Goal: Check status: Check status

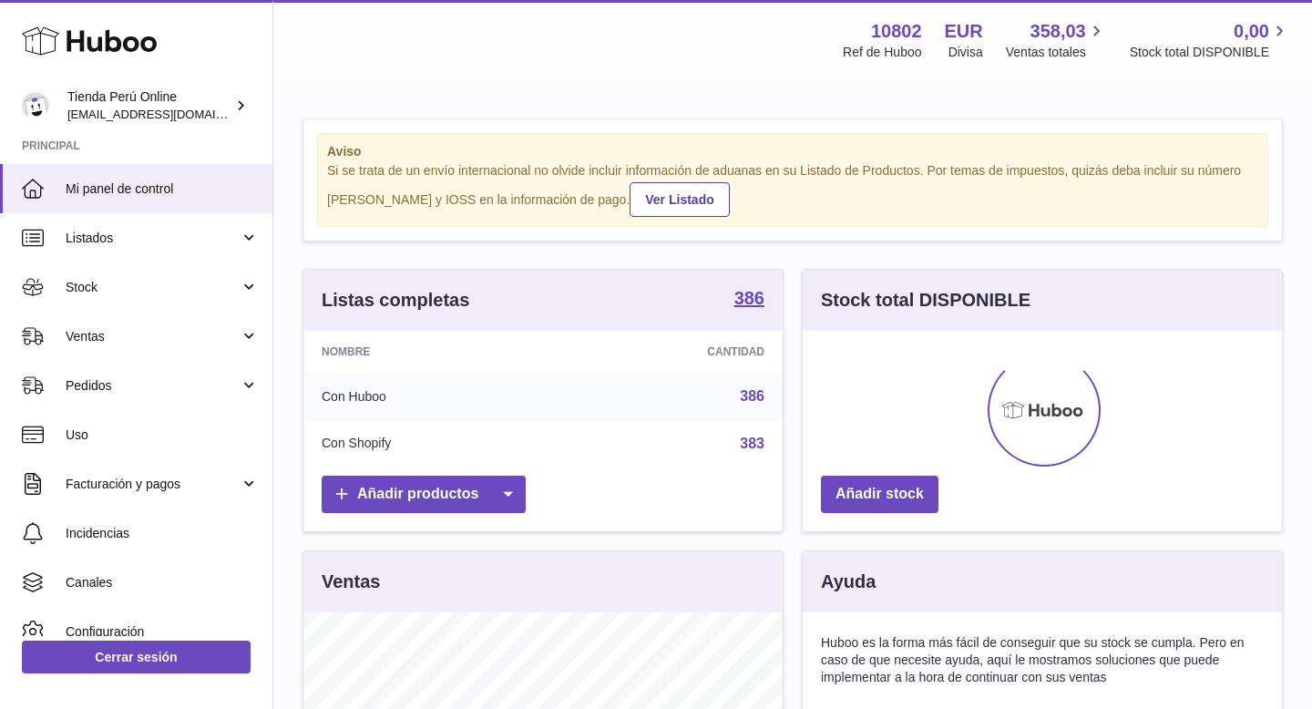
scroll to position [284, 479]
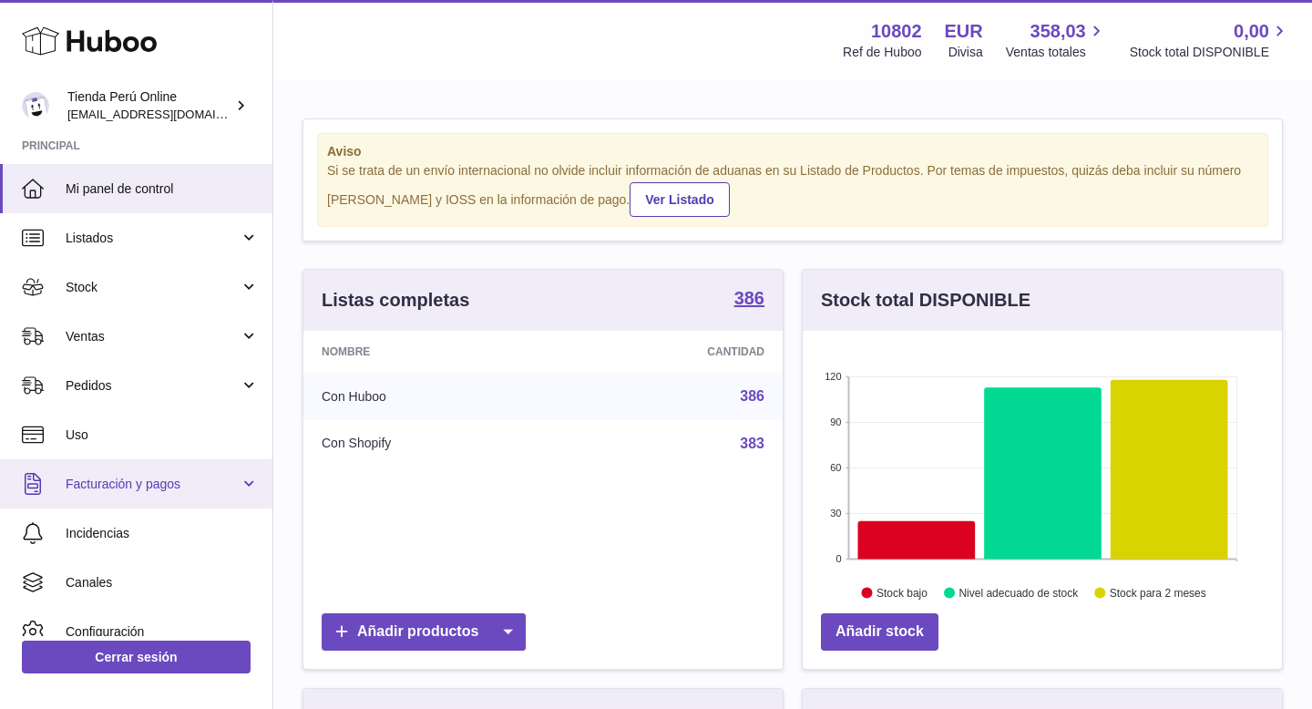
click at [174, 476] on span "Facturación y pagos" at bounding box center [153, 484] width 174 height 17
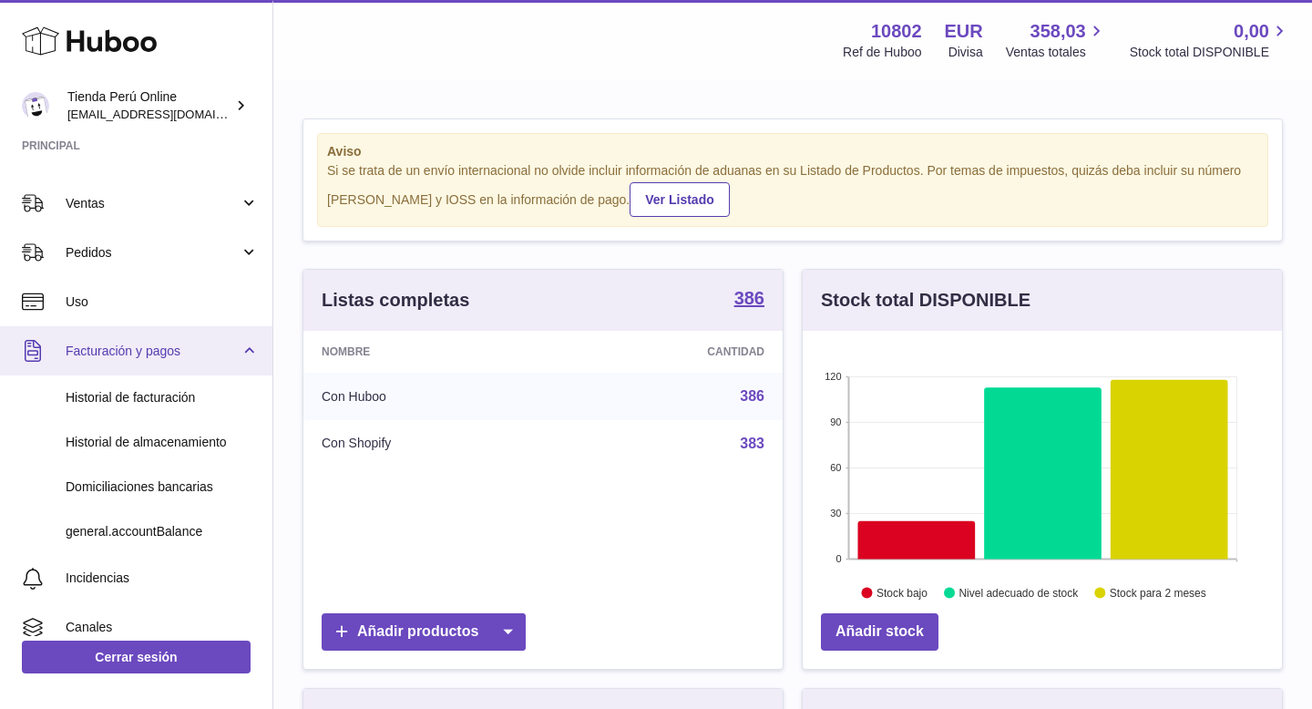
scroll to position [132, 0]
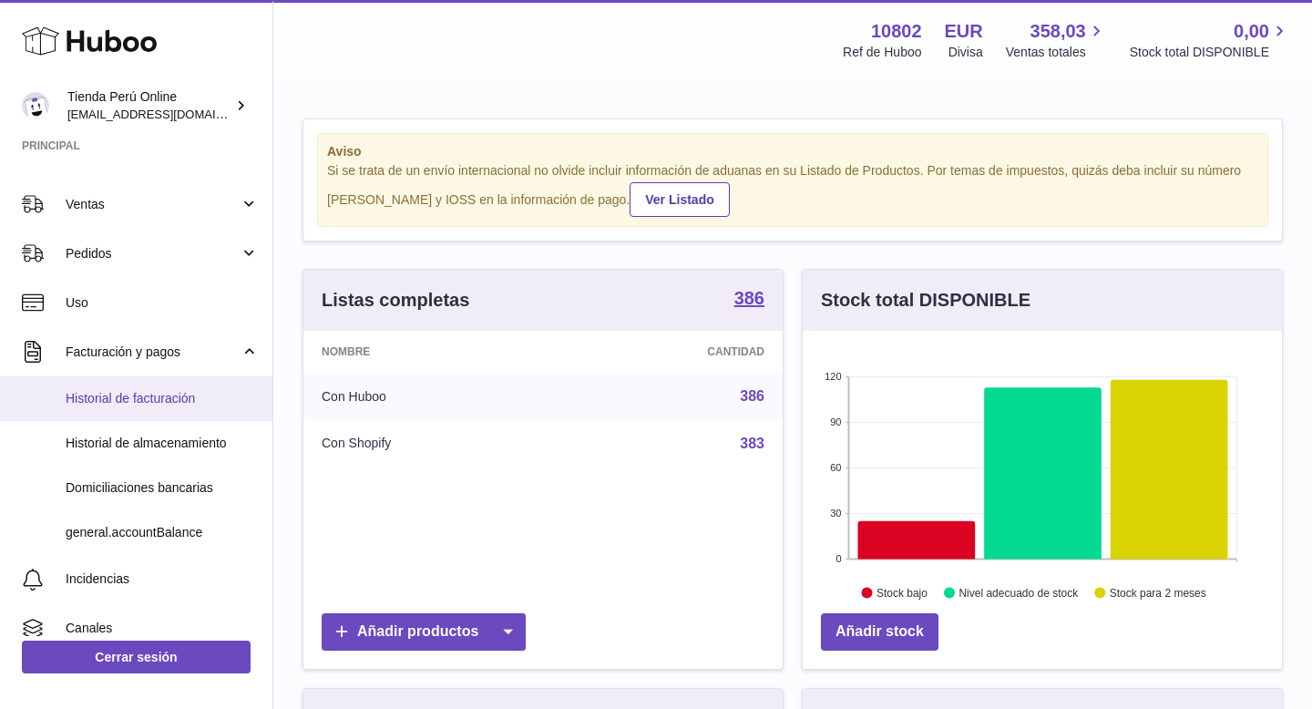
click at [159, 395] on span "Historial de facturación" at bounding box center [162, 398] width 193 height 17
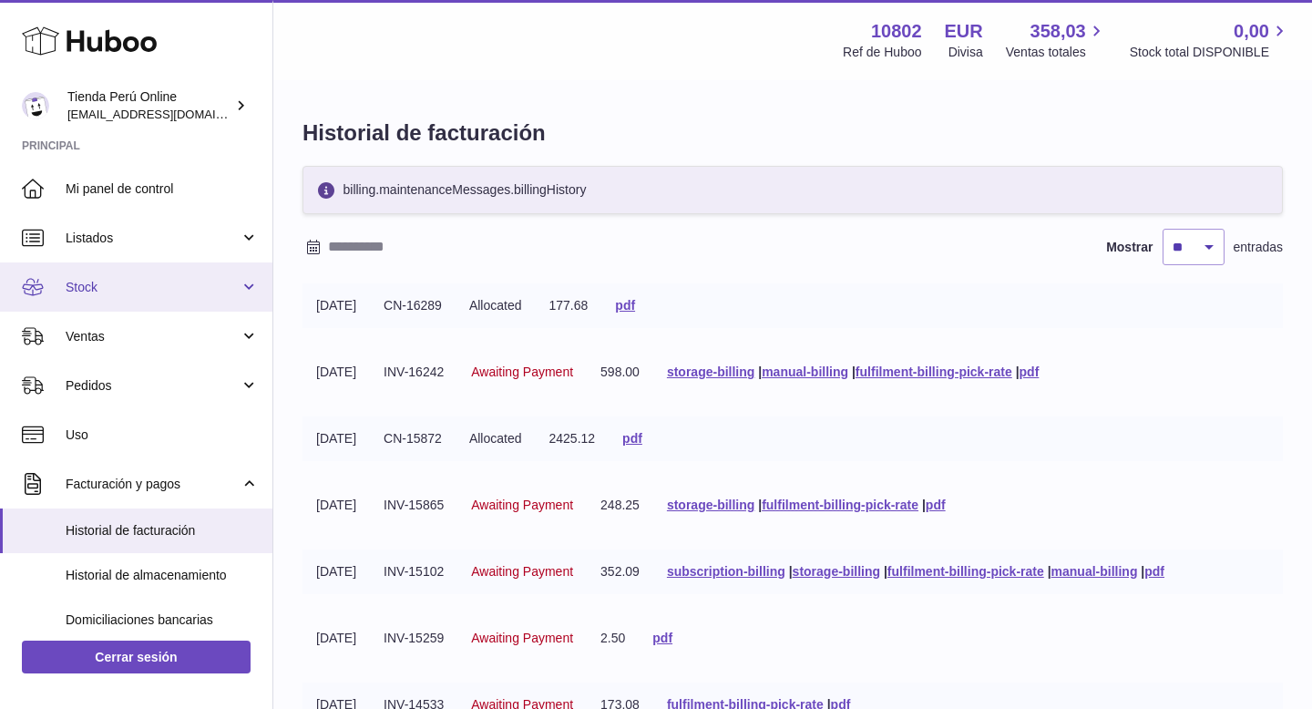
click at [149, 284] on span "Stock" at bounding box center [153, 287] width 174 height 17
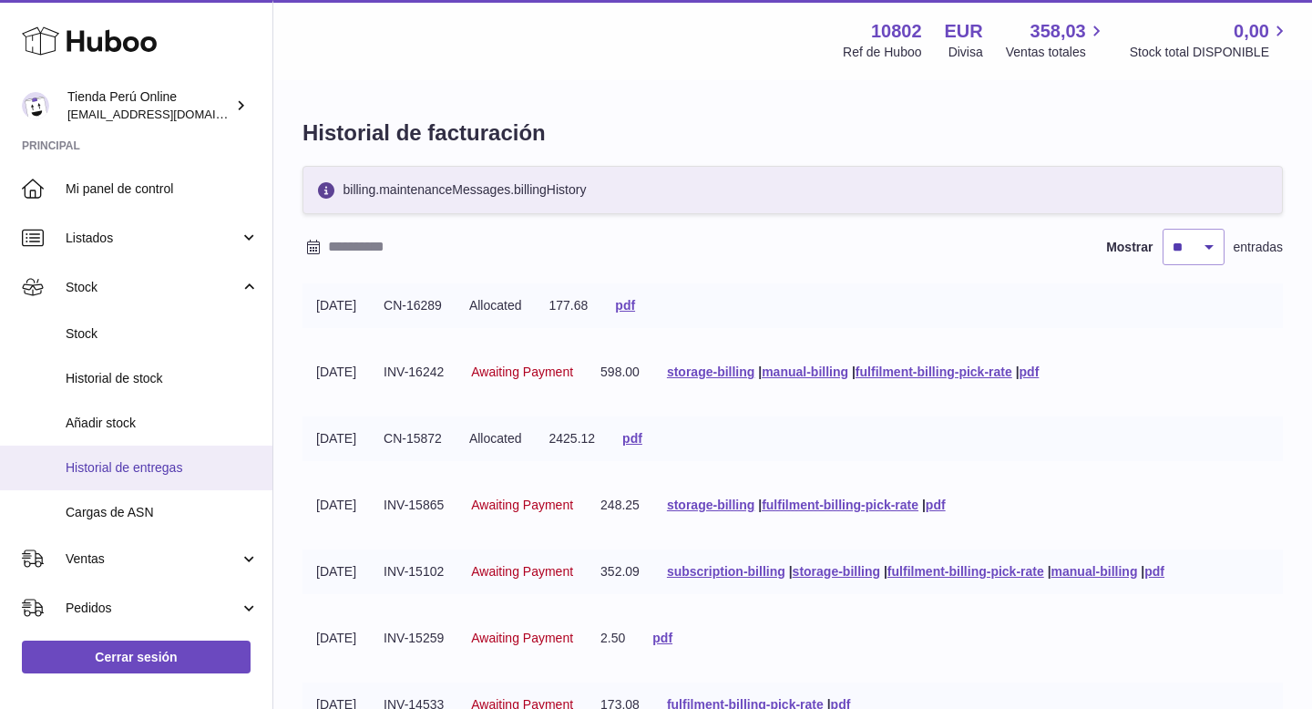
click at [156, 477] on link "Historial de entregas" at bounding box center [136, 468] width 272 height 45
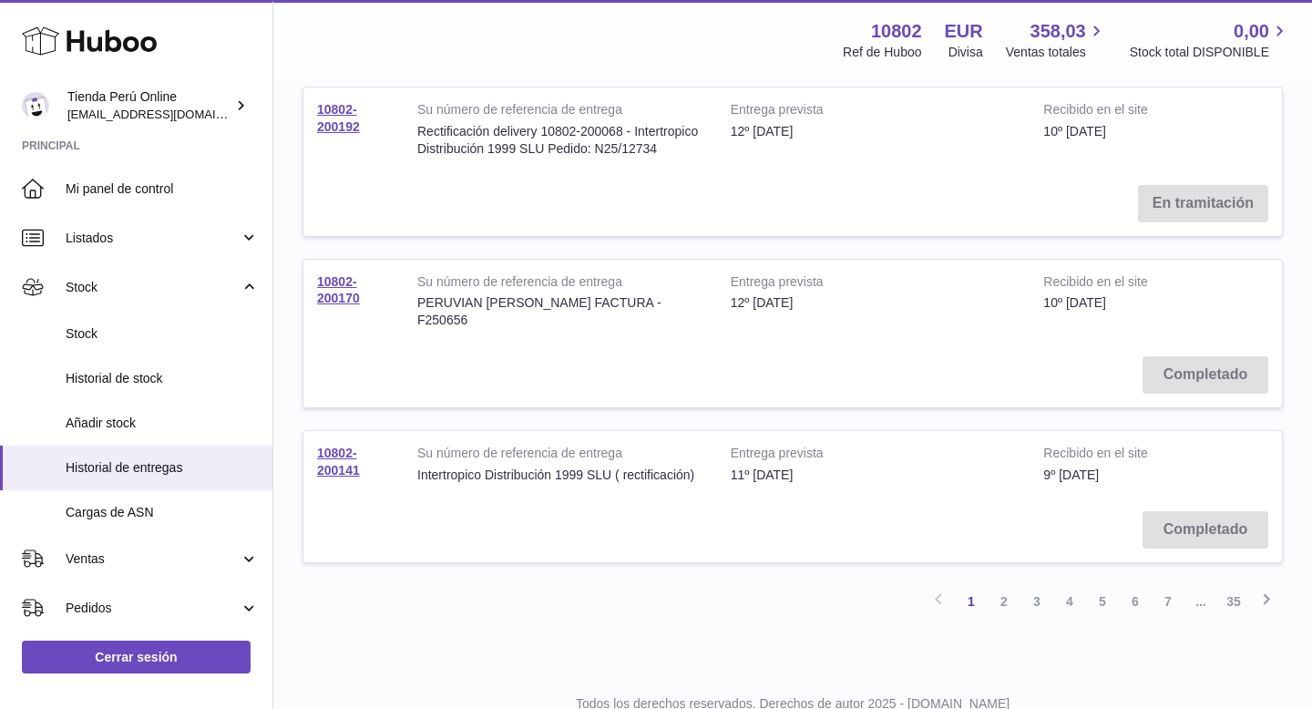
scroll to position [1428, 0]
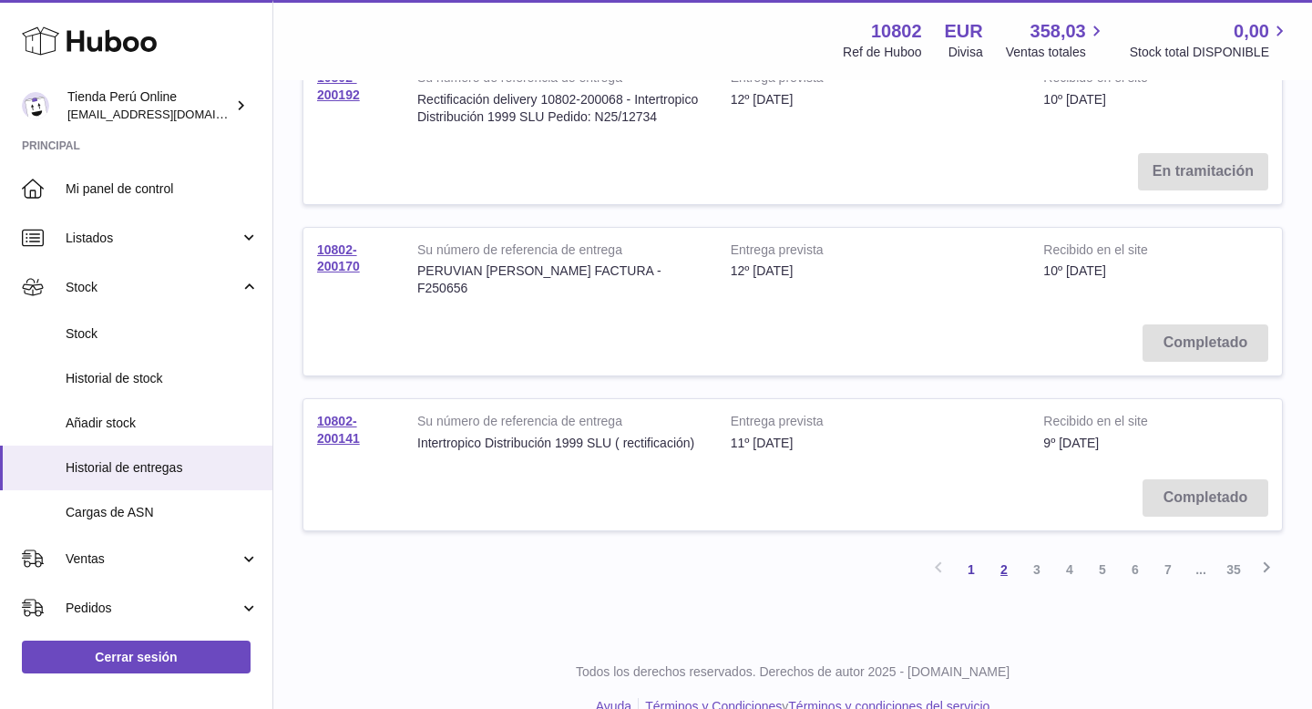
click at [1005, 553] on link "2" at bounding box center [1004, 569] width 33 height 33
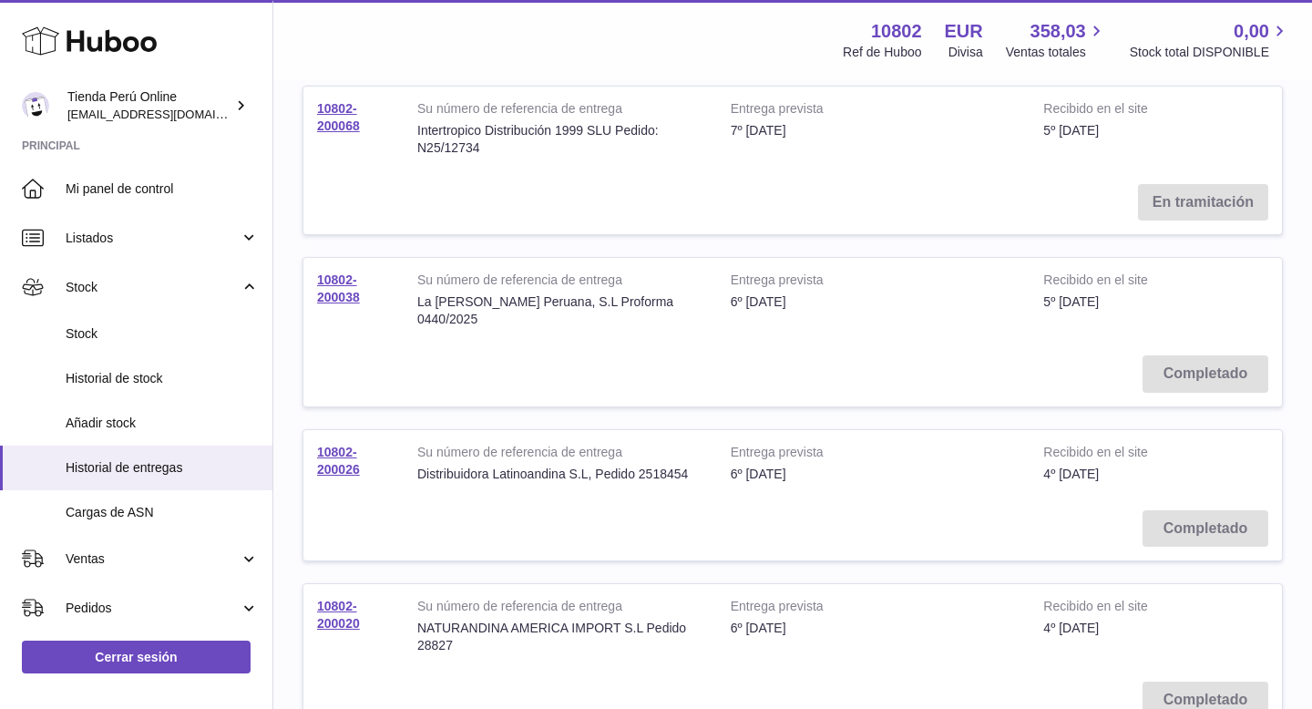
scroll to position [420, 0]
click at [340, 292] on link "10802-200038" at bounding box center [338, 287] width 43 height 32
click at [347, 292] on link "10802-200038" at bounding box center [338, 287] width 43 height 32
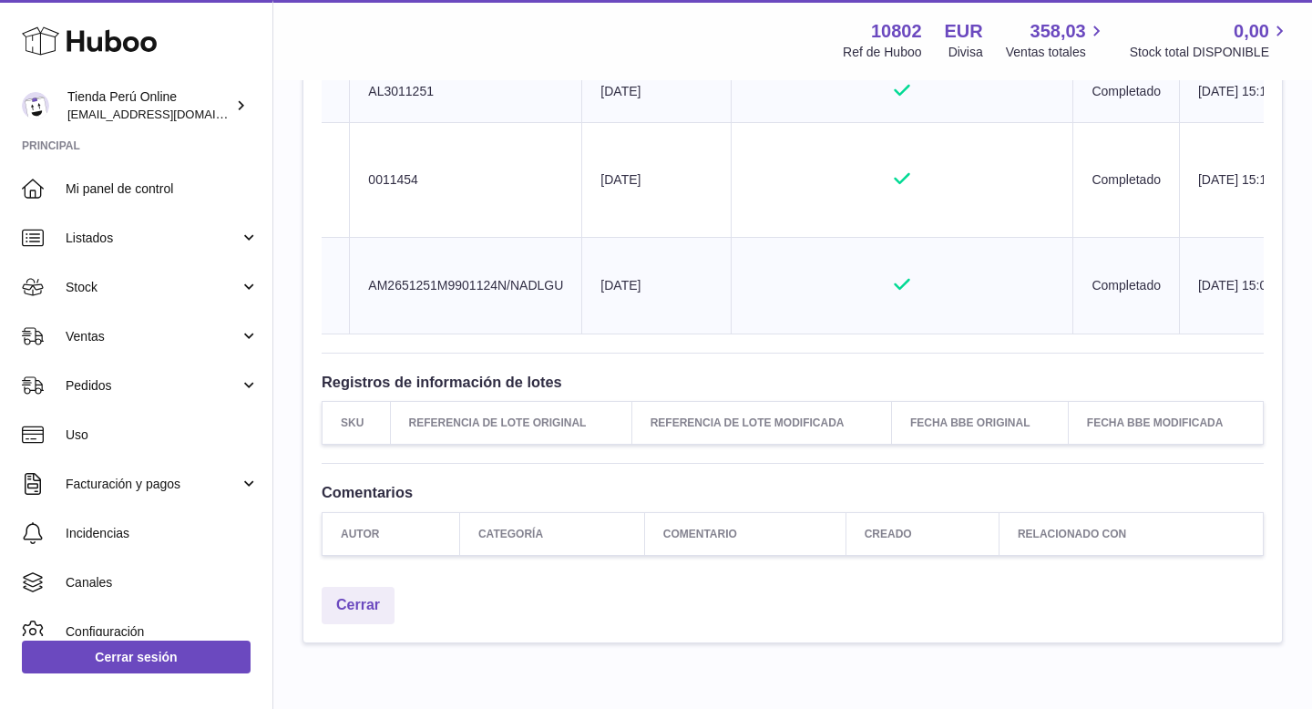
scroll to position [1284, 0]
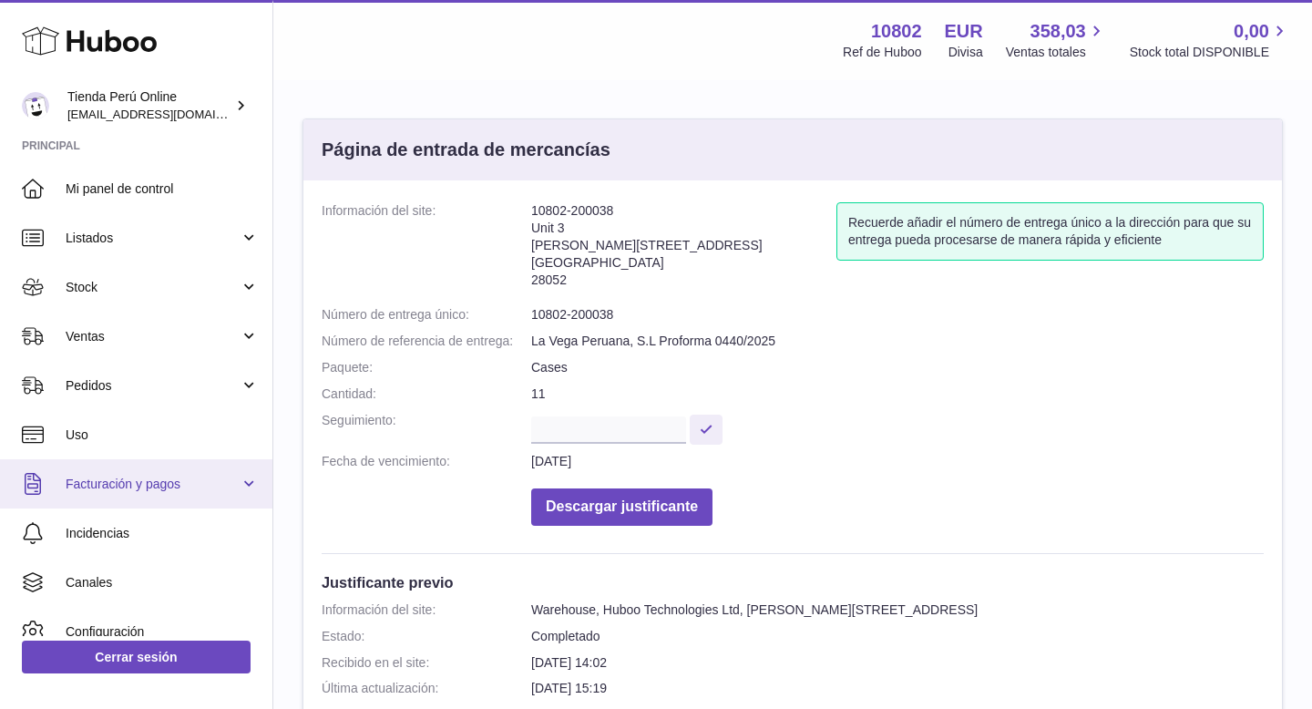
click at [152, 476] on span "Facturación y pagos" at bounding box center [153, 484] width 174 height 17
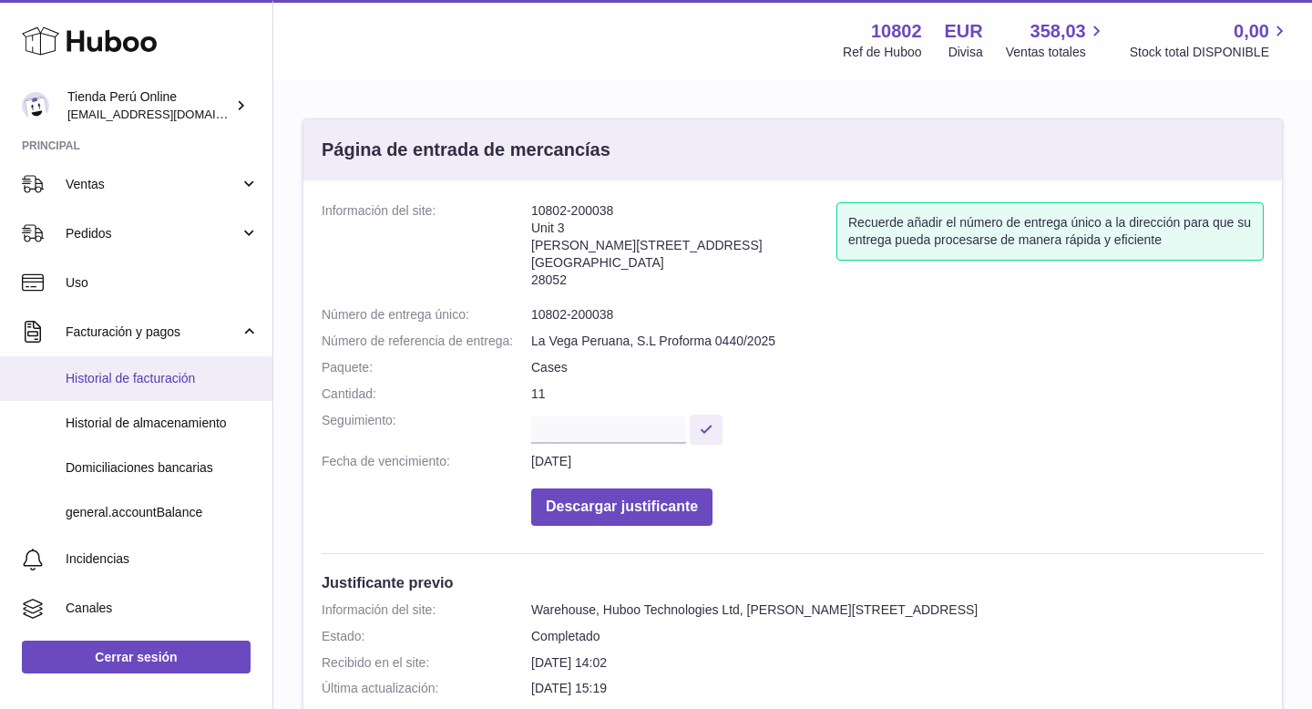
scroll to position [148, 0]
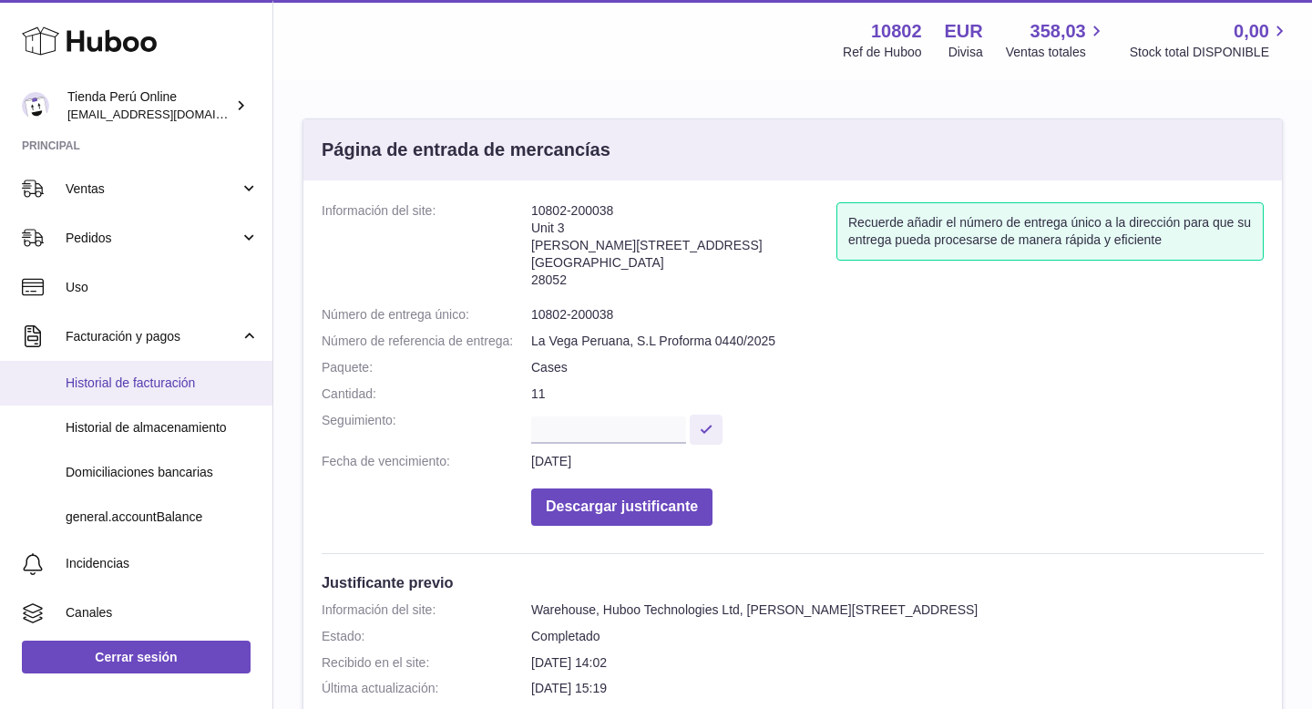
click at [183, 369] on link "Historial de facturación" at bounding box center [136, 383] width 272 height 45
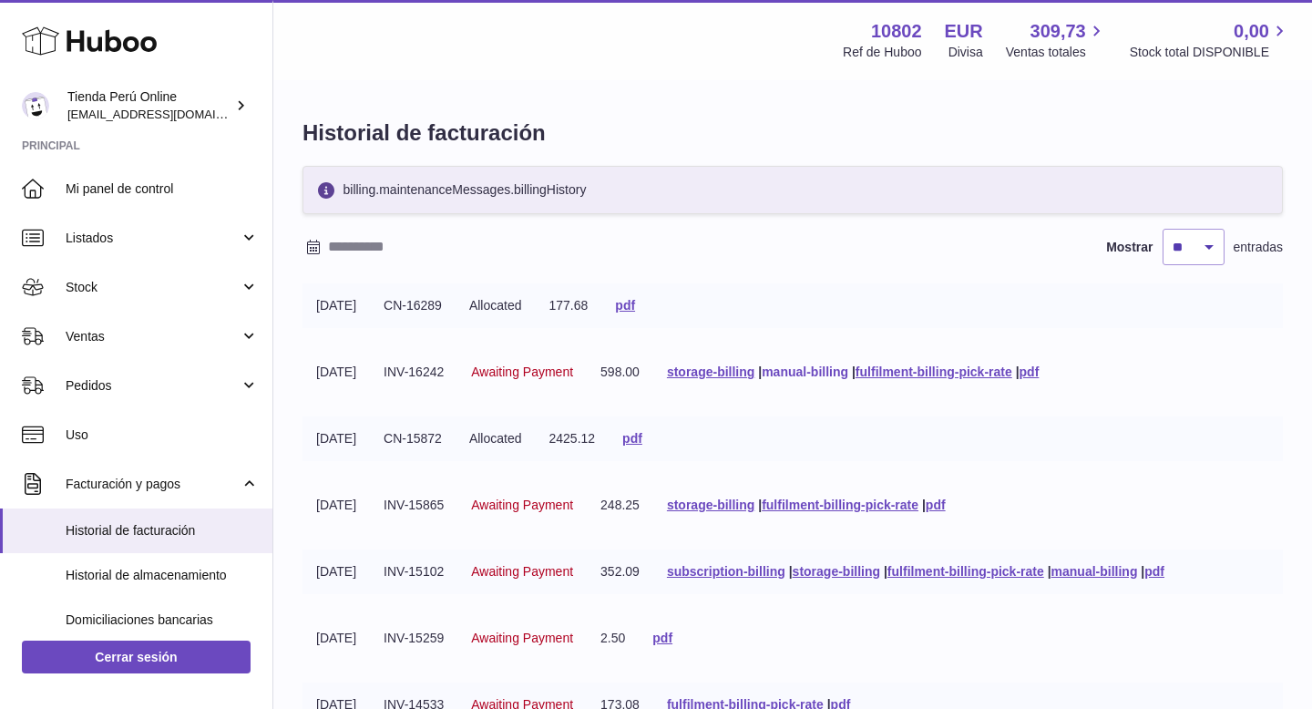
click at [843, 373] on link "manual-billing" at bounding box center [805, 371] width 87 height 15
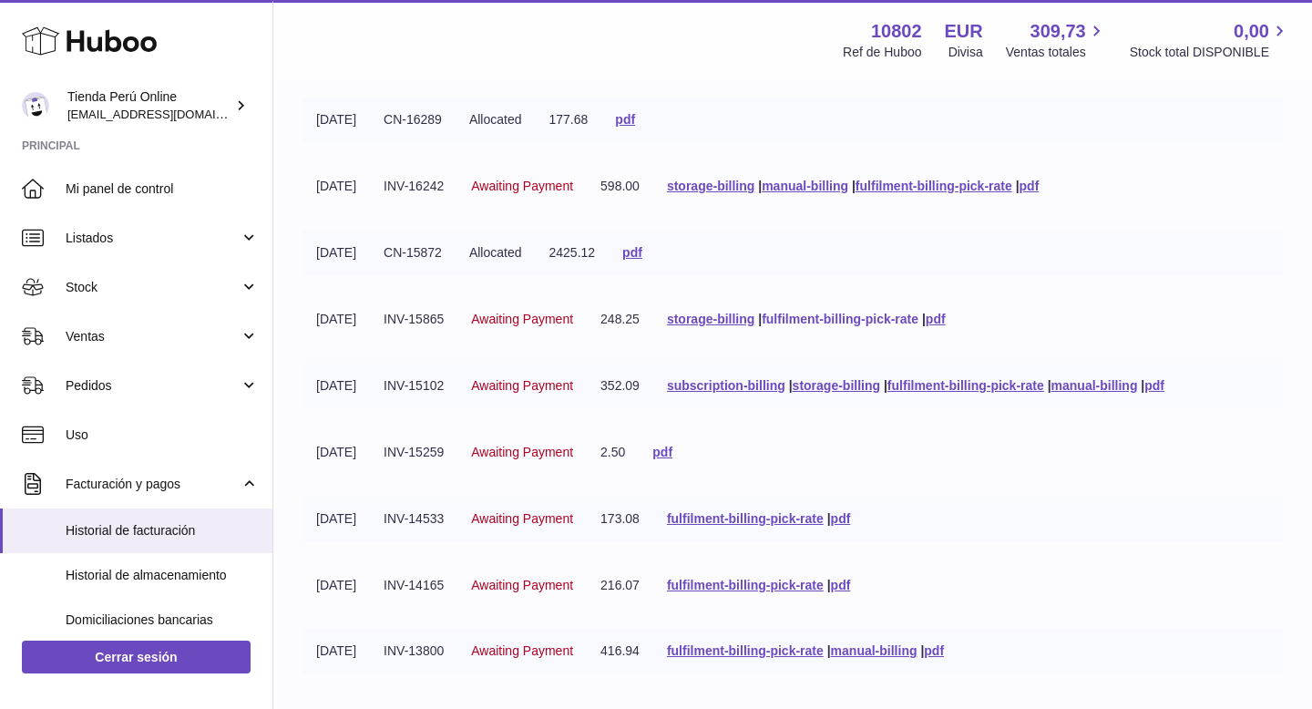
scroll to position [184, 0]
click at [1124, 386] on link "manual-billing" at bounding box center [1094, 387] width 87 height 15
click at [856, 388] on link "storage-billing" at bounding box center [836, 387] width 87 height 15
click at [1133, 384] on link "manual-billing" at bounding box center [1094, 387] width 87 height 15
click at [1092, 38] on icon at bounding box center [1096, 31] width 21 height 21
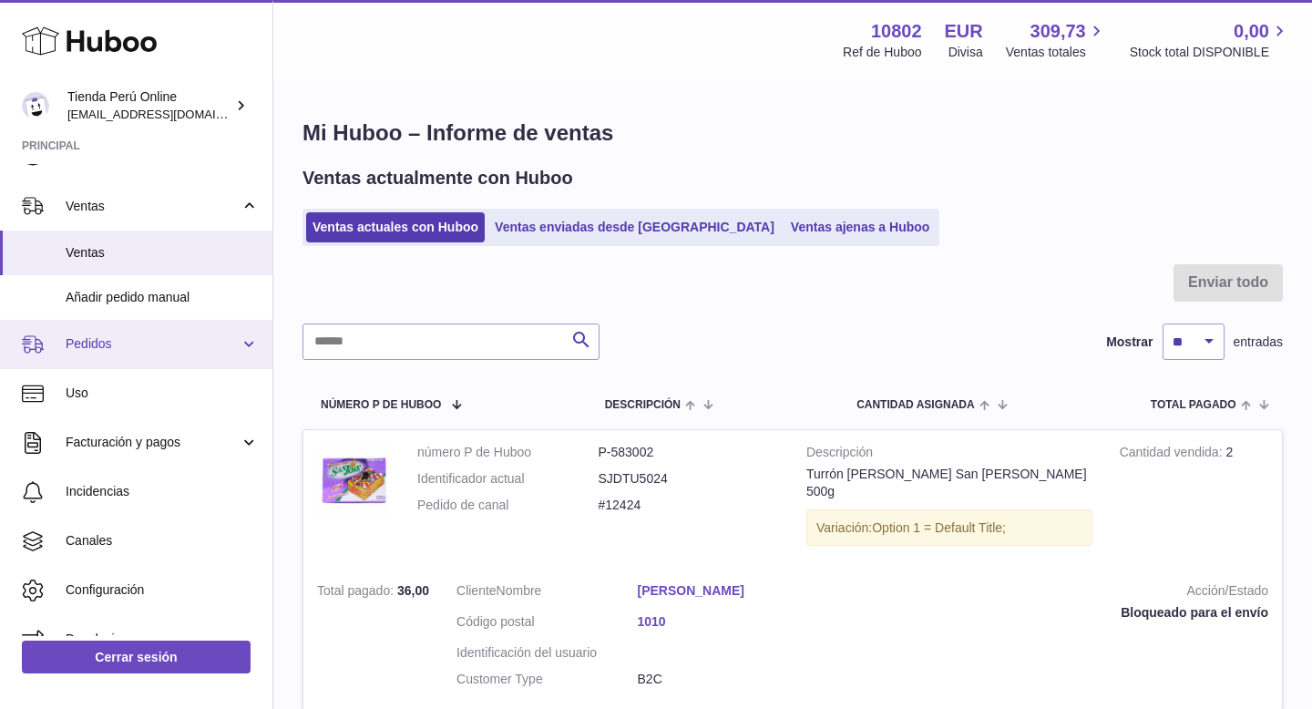
scroll to position [131, 0]
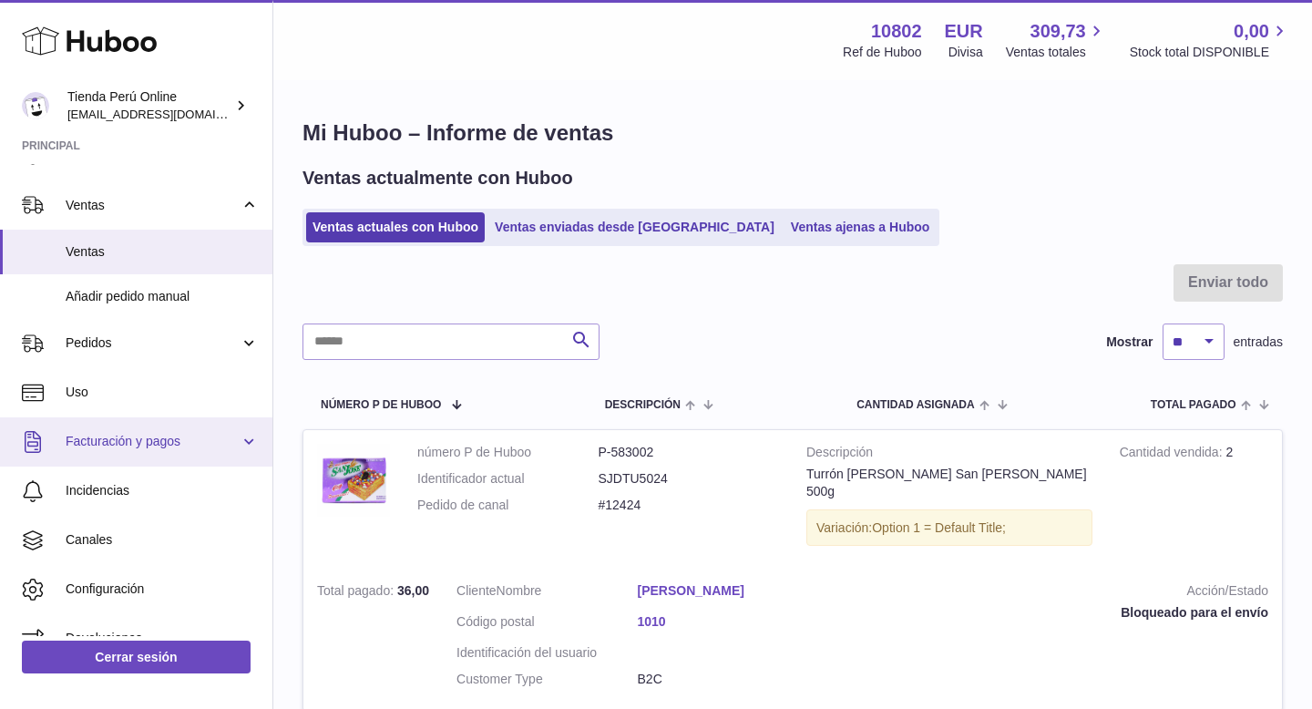
click at [175, 445] on span "Facturación y pagos" at bounding box center [153, 441] width 174 height 17
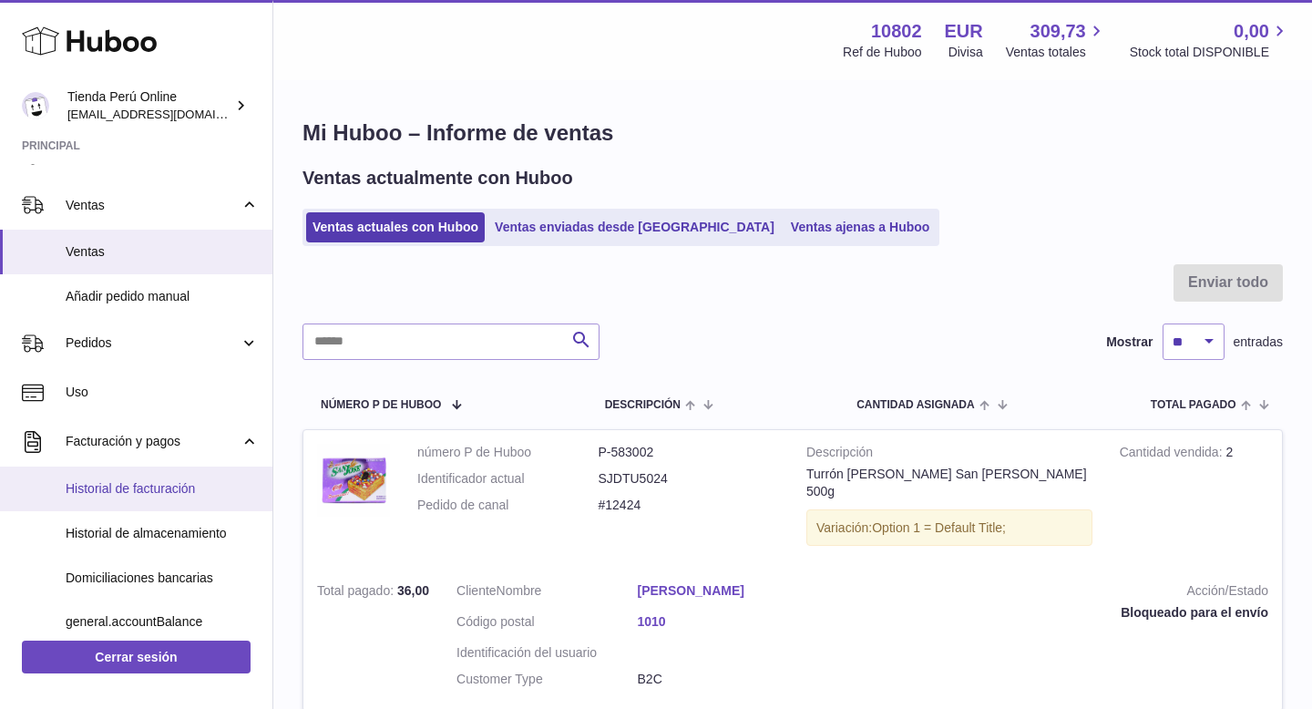
click at [179, 497] on span "Historial de facturación" at bounding box center [162, 488] width 193 height 17
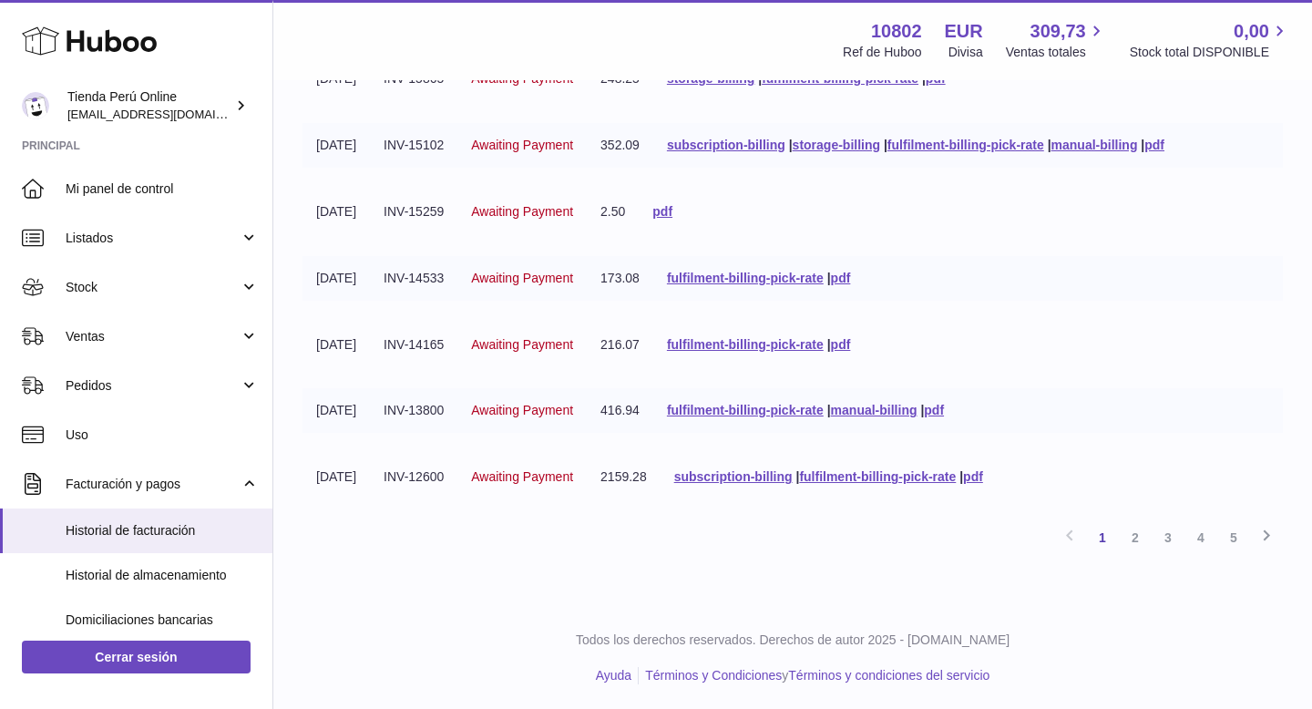
scroll to position [429, 0]
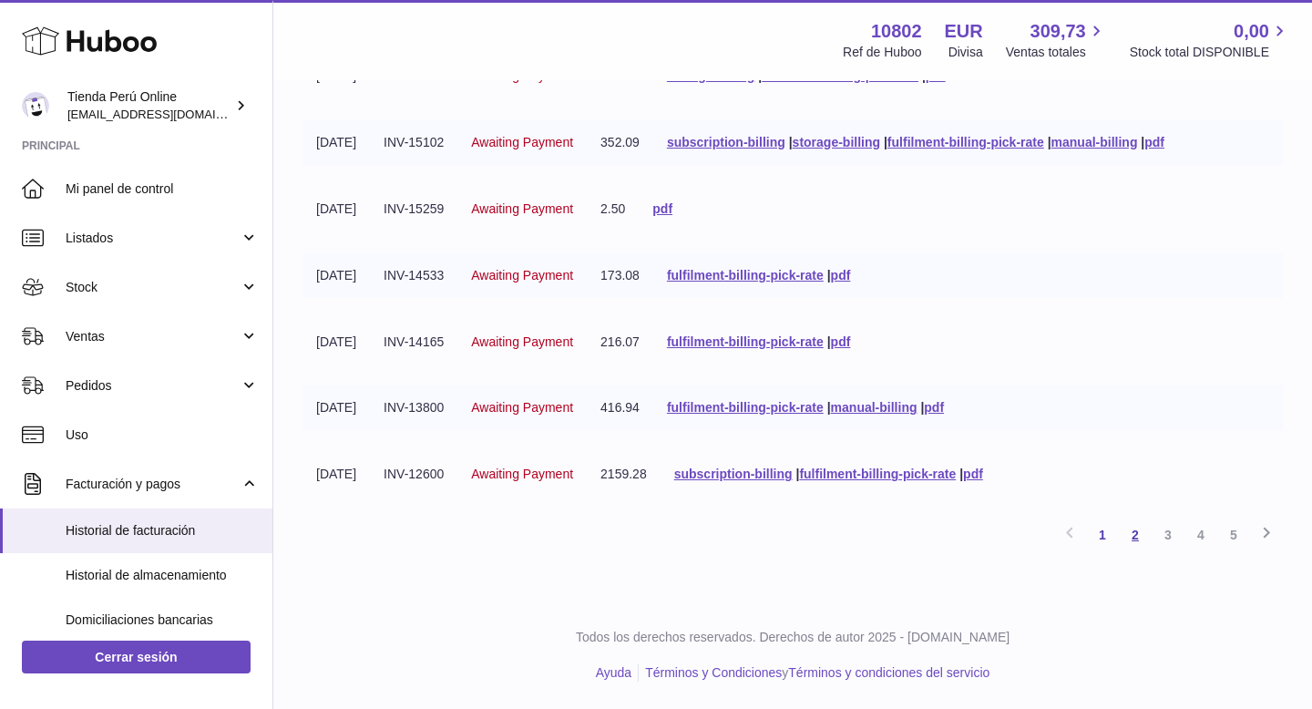
click at [1141, 541] on link "2" at bounding box center [1135, 534] width 33 height 33
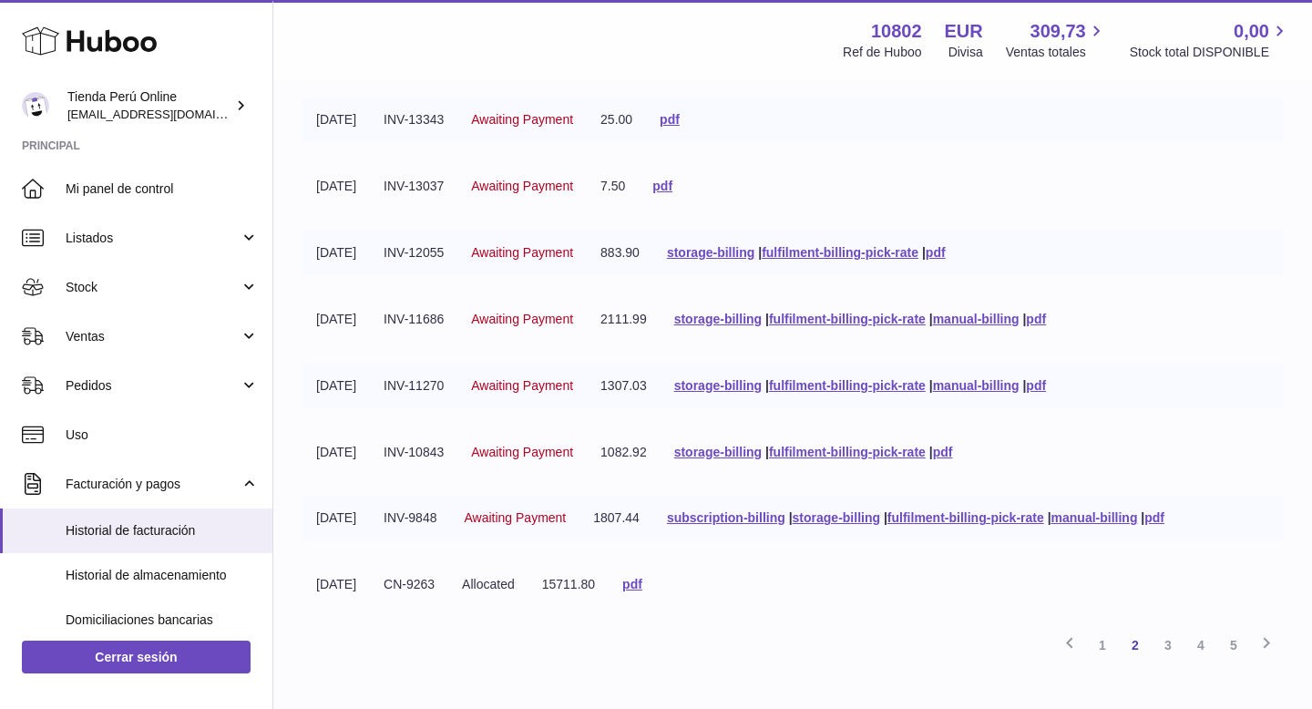
scroll to position [429, 0]
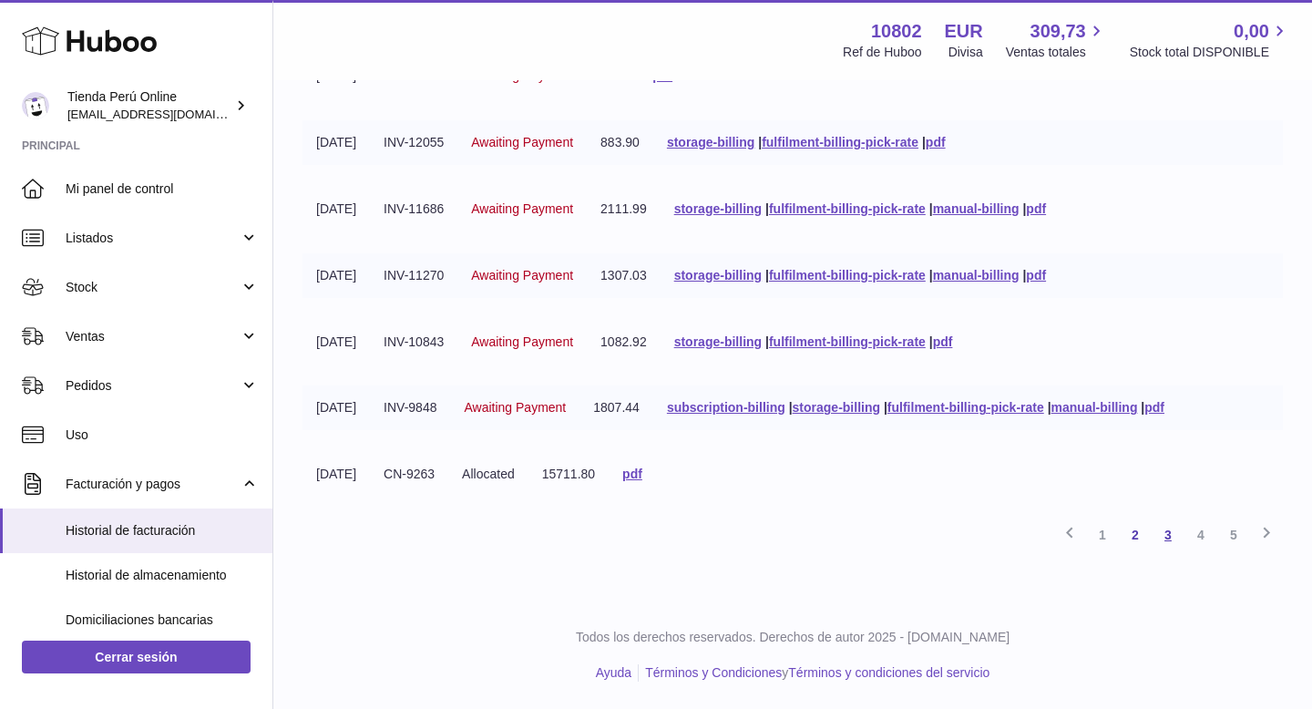
click at [1163, 534] on link "3" at bounding box center [1168, 534] width 33 height 33
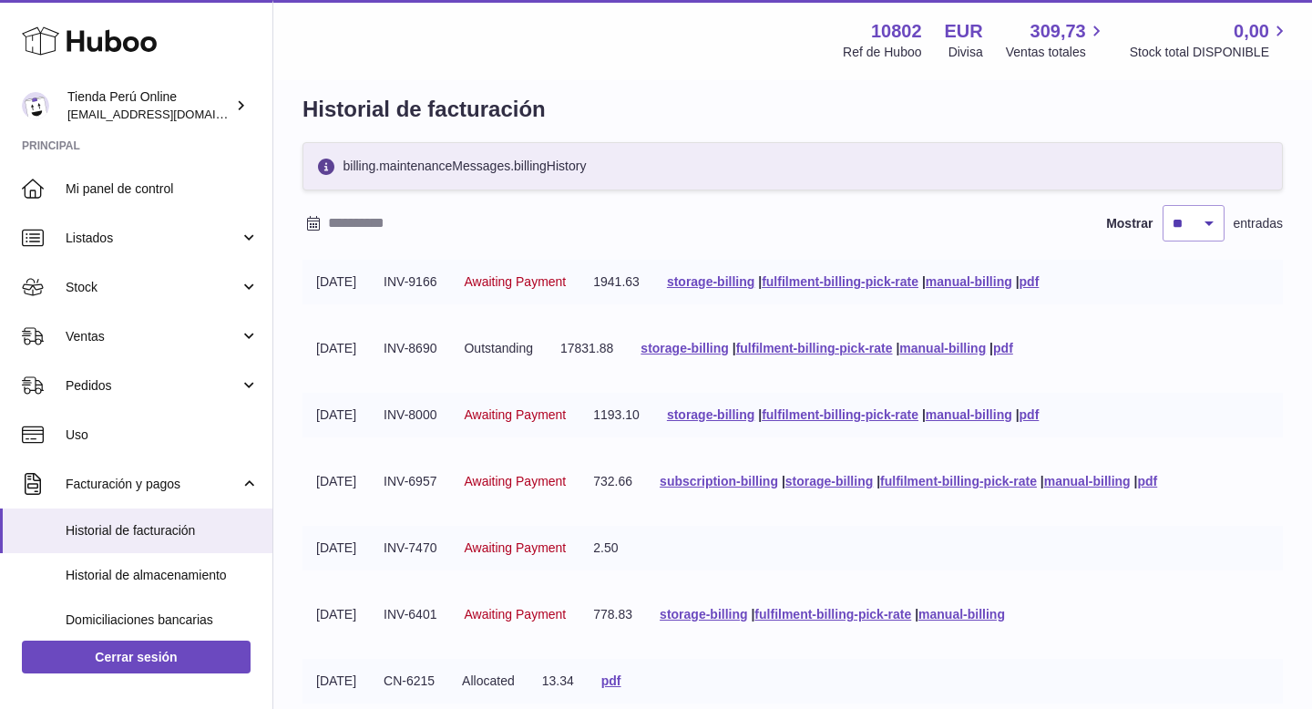
scroll to position [19, 0]
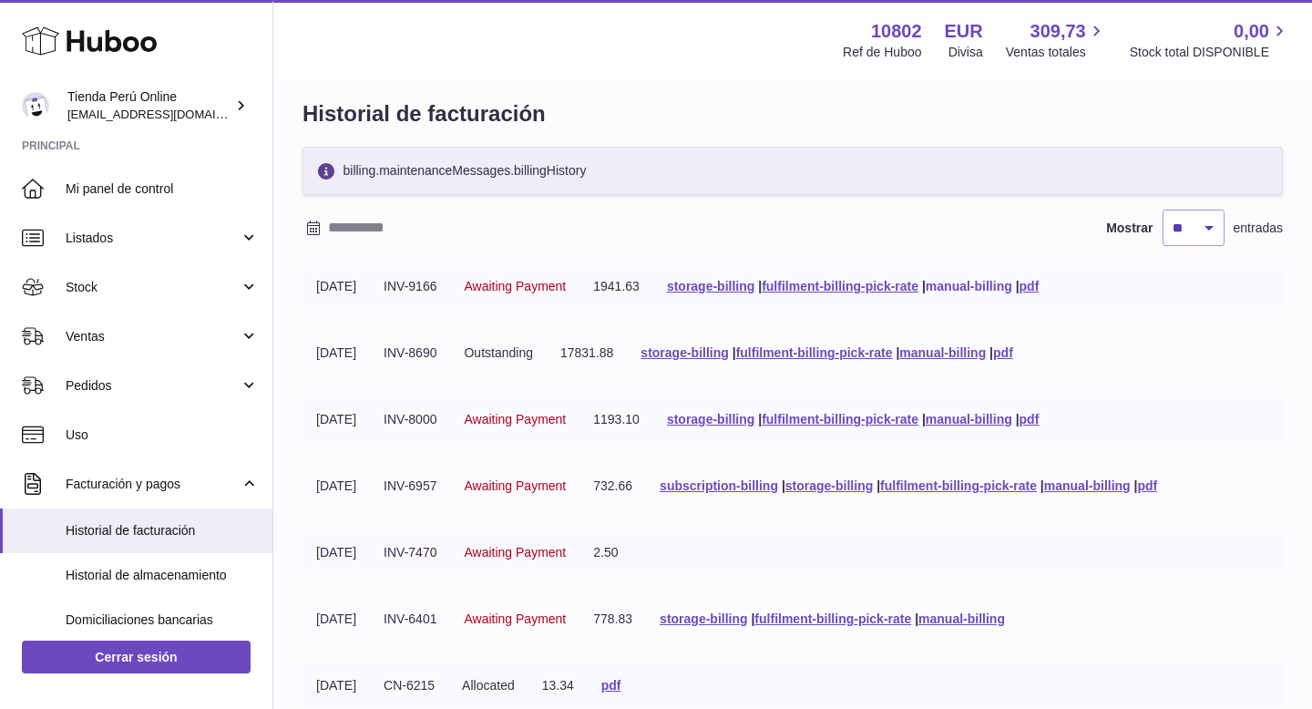
click at [1000, 287] on link "manual-billing" at bounding box center [969, 286] width 87 height 15
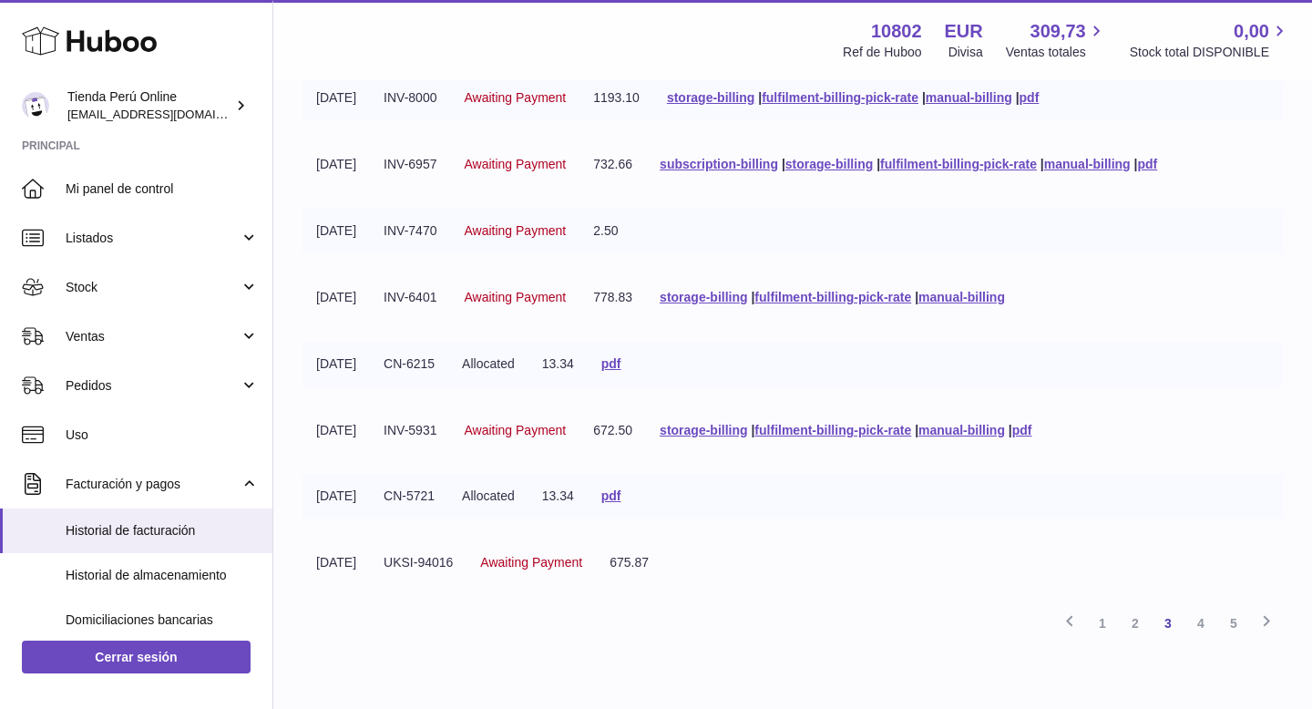
scroll to position [349, 0]
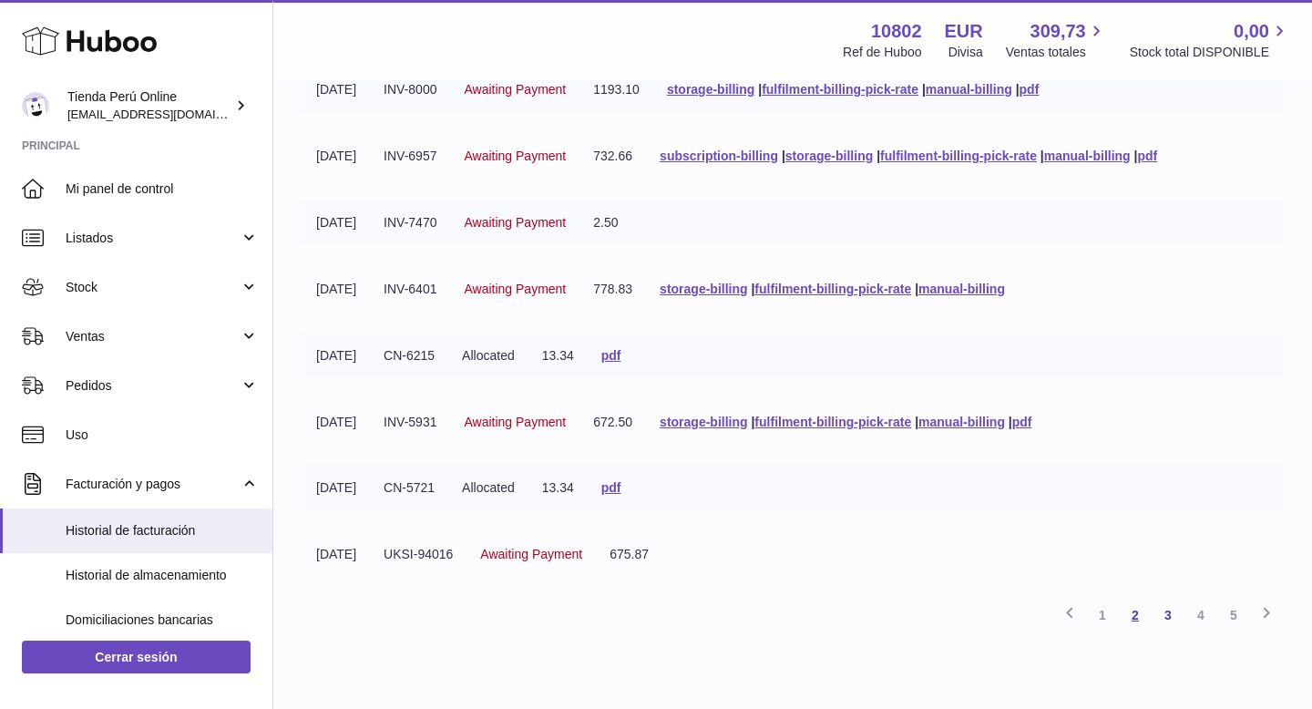
click at [1135, 615] on link "2" at bounding box center [1135, 615] width 33 height 33
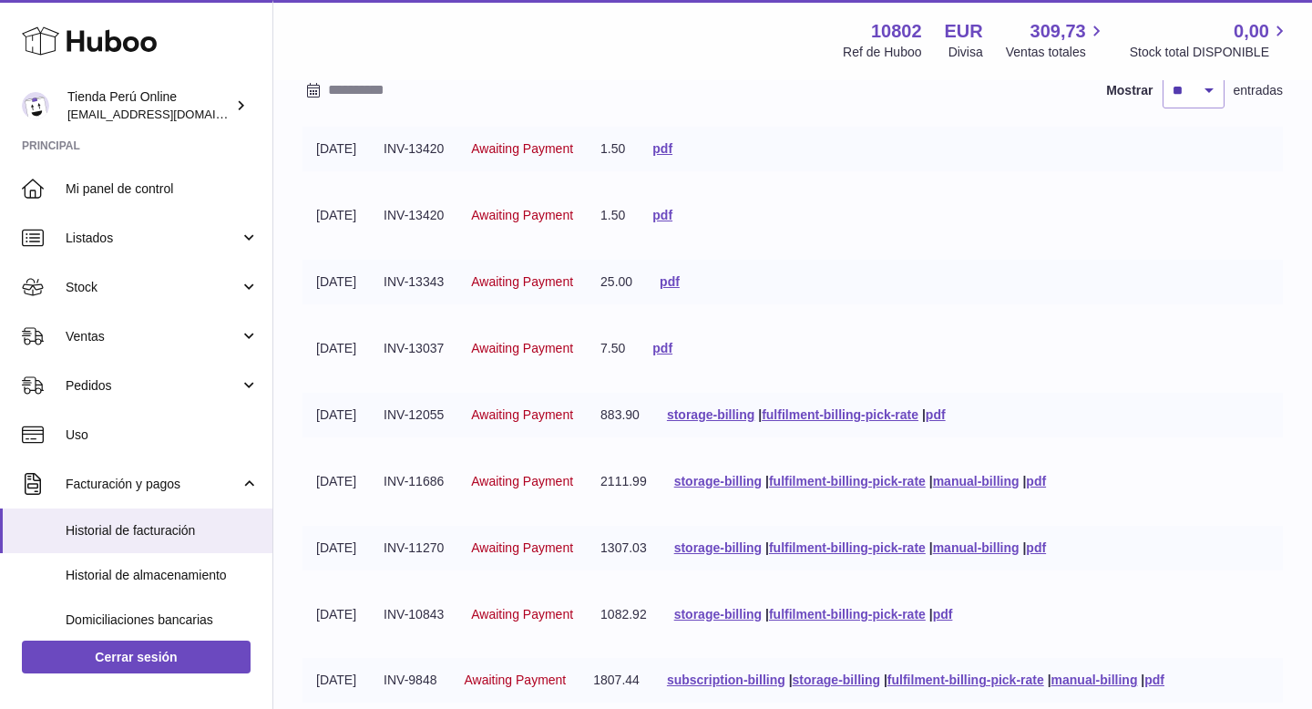
scroll to position [159, 0]
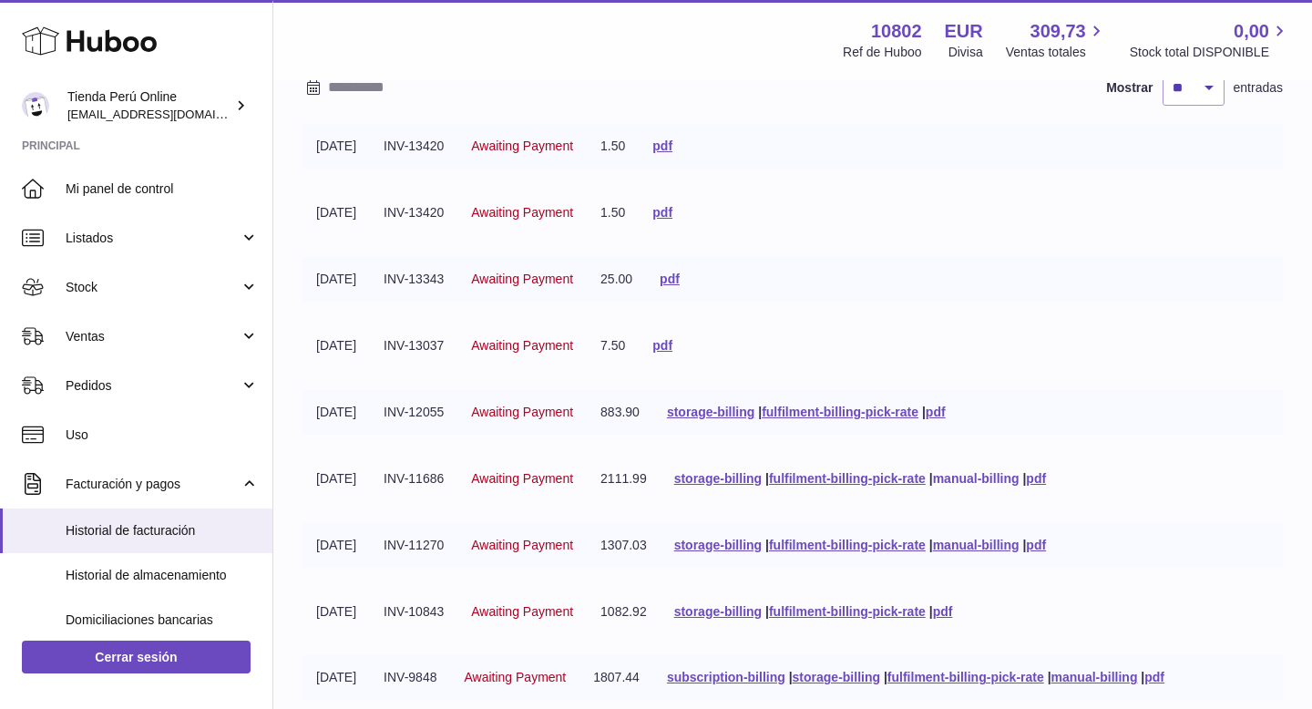
click at [1016, 477] on link "manual-billing" at bounding box center [976, 478] width 87 height 15
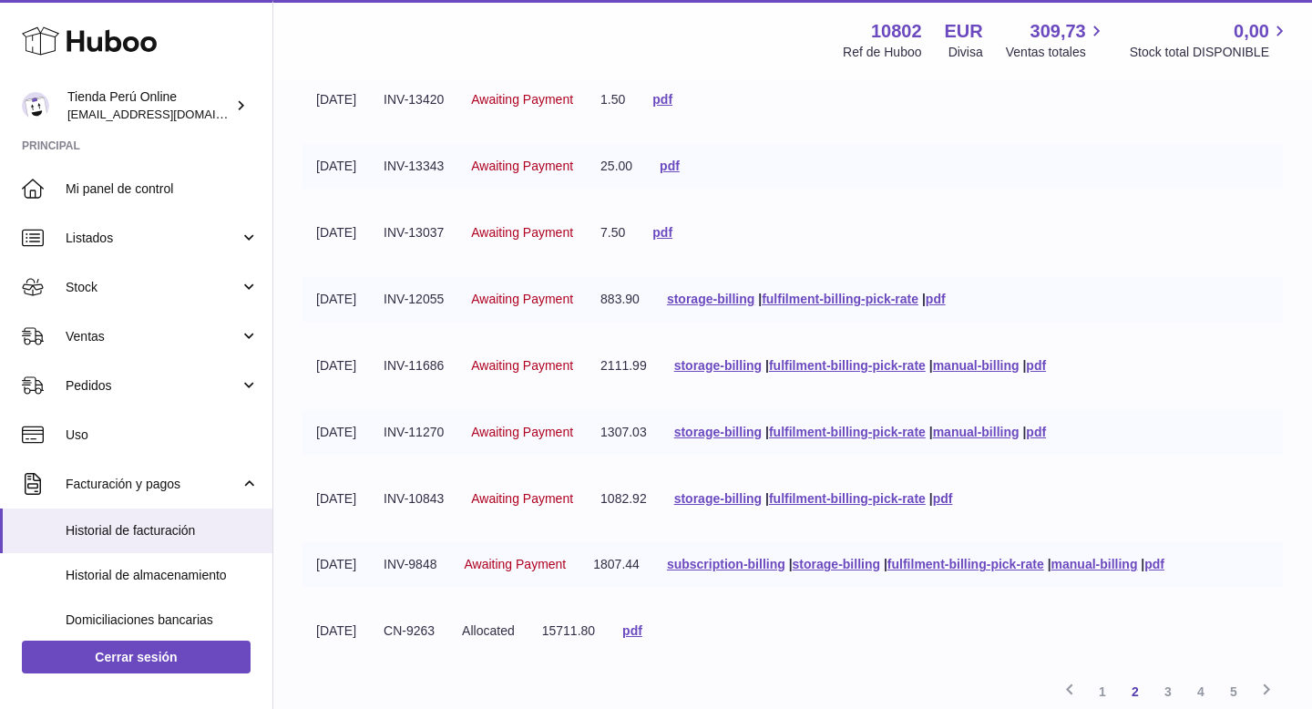
scroll to position [273, 0]
click at [1137, 563] on link "manual-billing" at bounding box center [1094, 563] width 87 height 15
click at [1164, 692] on link "3" at bounding box center [1168, 690] width 33 height 33
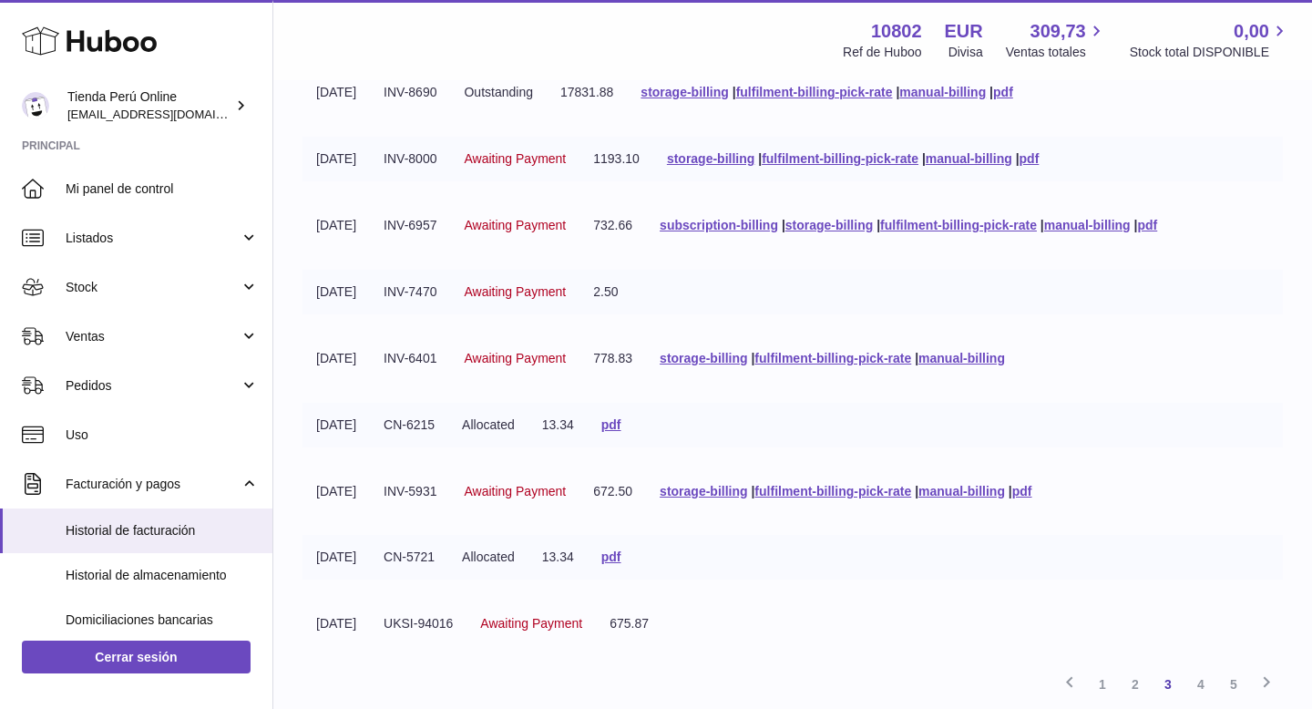
scroll to position [429, 0]
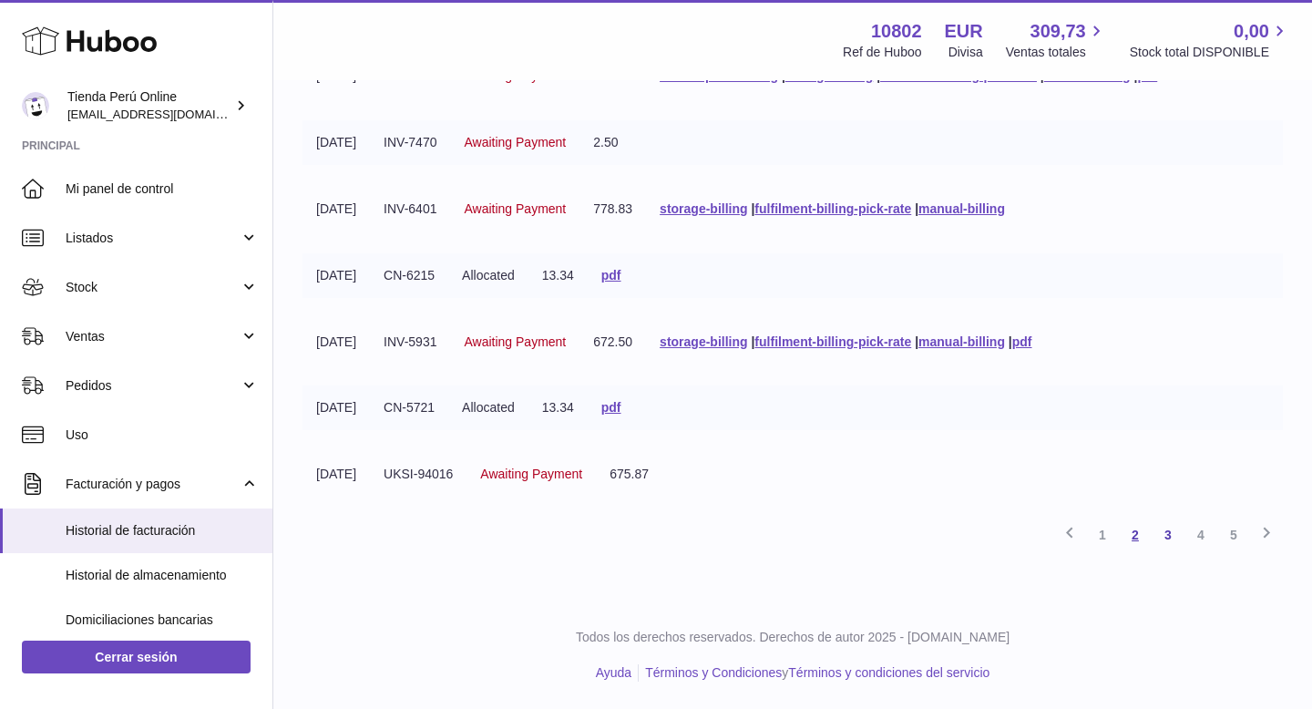
click at [1137, 533] on link "2" at bounding box center [1135, 534] width 33 height 33
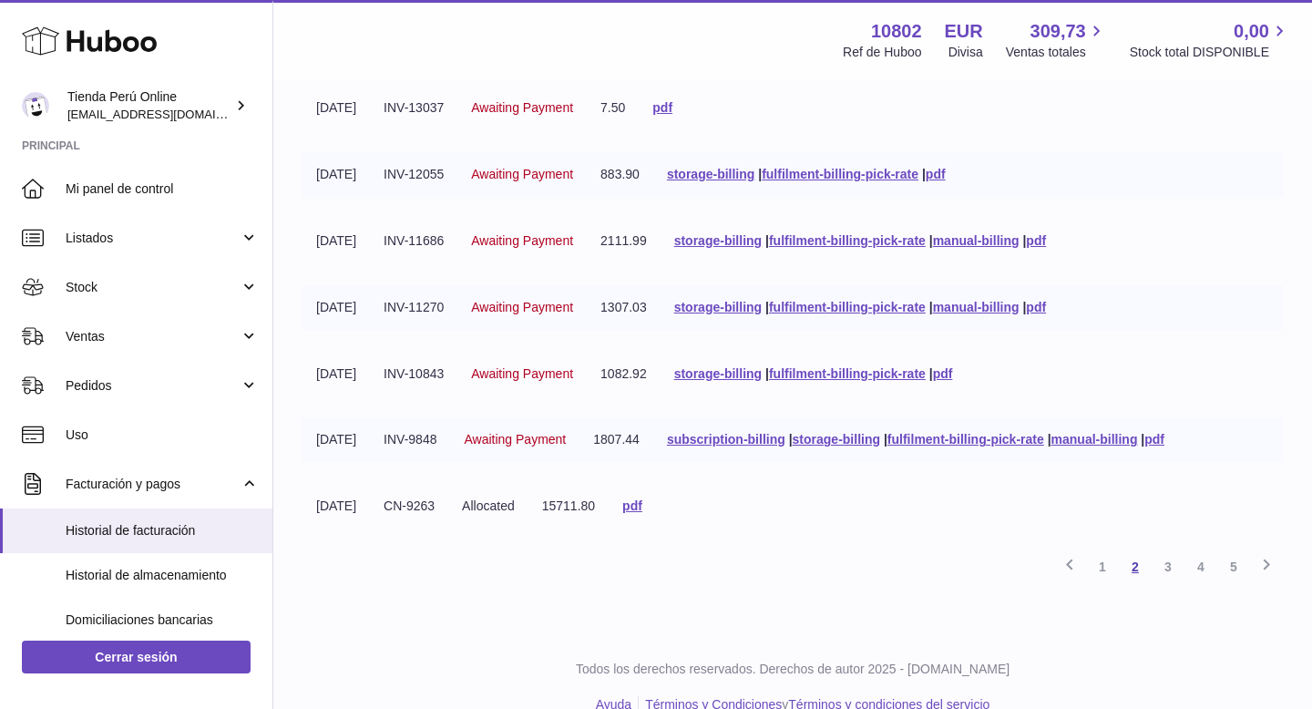
scroll to position [429, 0]
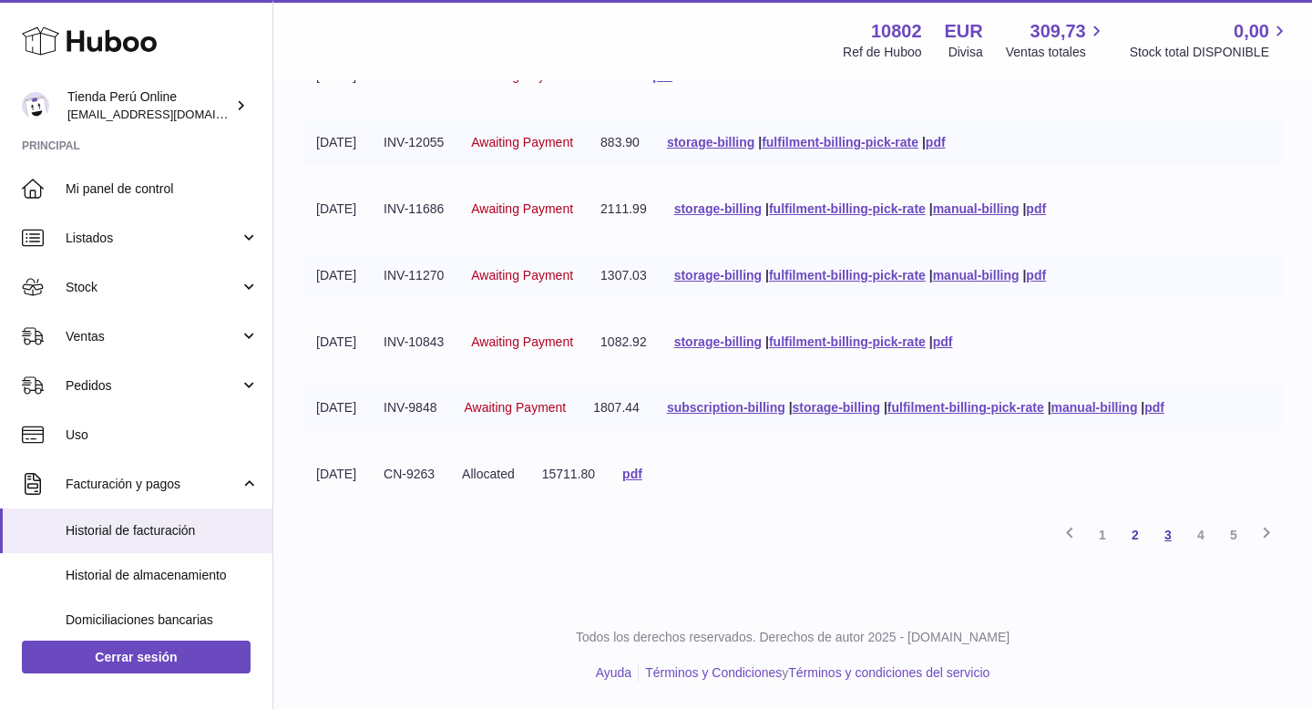
click at [1170, 538] on link "3" at bounding box center [1168, 534] width 33 height 33
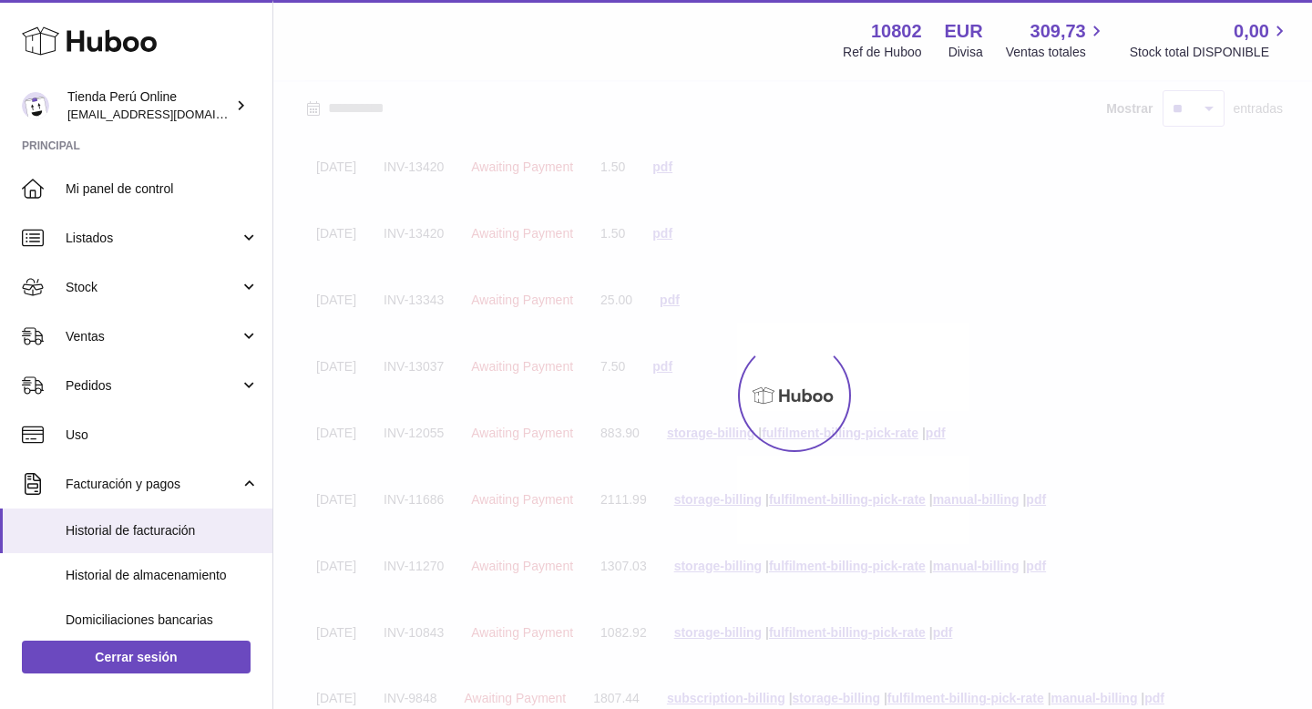
scroll to position [82, 0]
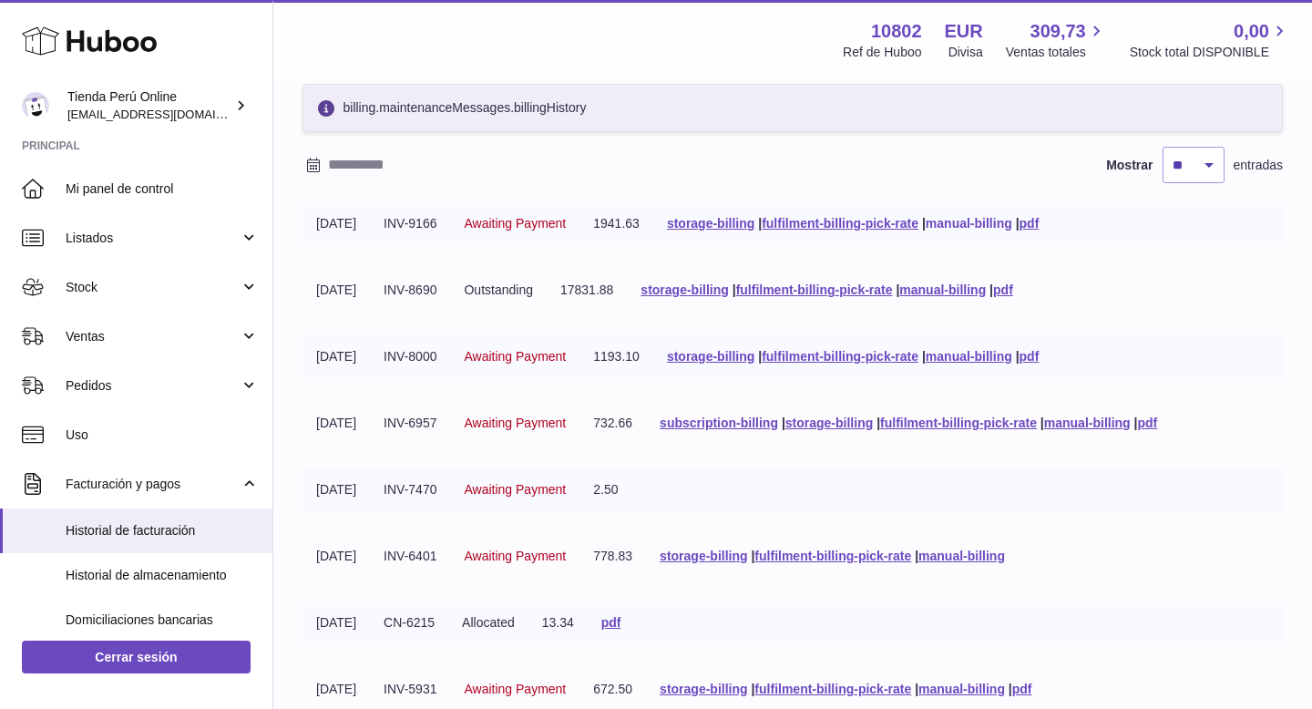
click at [1012, 223] on link "manual-billing" at bounding box center [969, 223] width 87 height 15
click at [1008, 354] on link "manual-billing" at bounding box center [969, 356] width 87 height 15
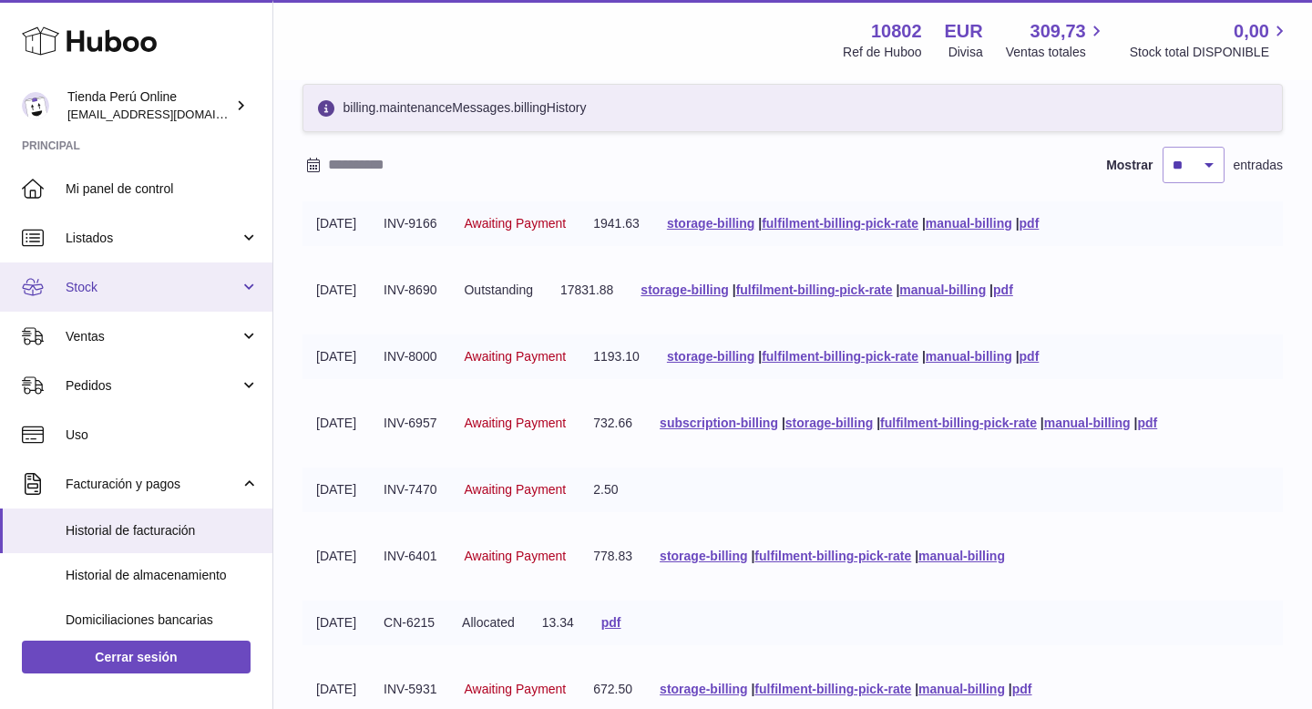
click at [112, 290] on span "Stock" at bounding box center [153, 287] width 174 height 17
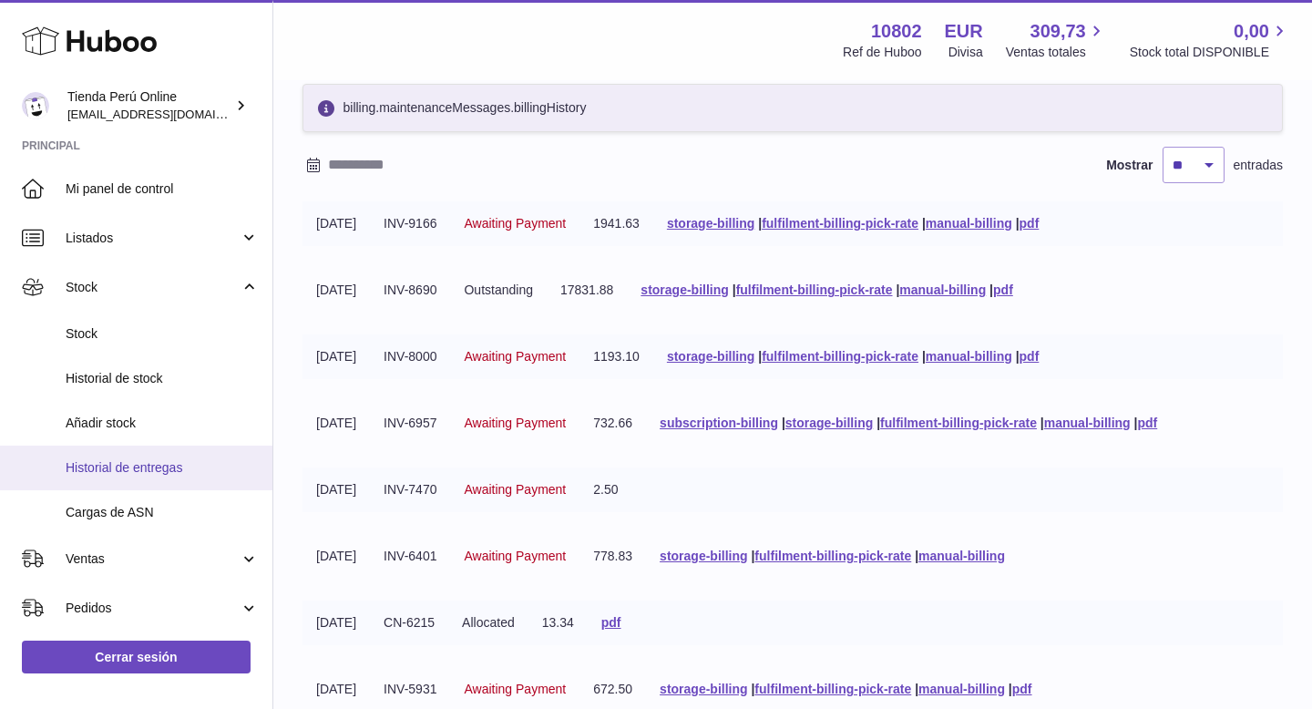
click at [150, 459] on span "Historial de entregas" at bounding box center [162, 467] width 193 height 17
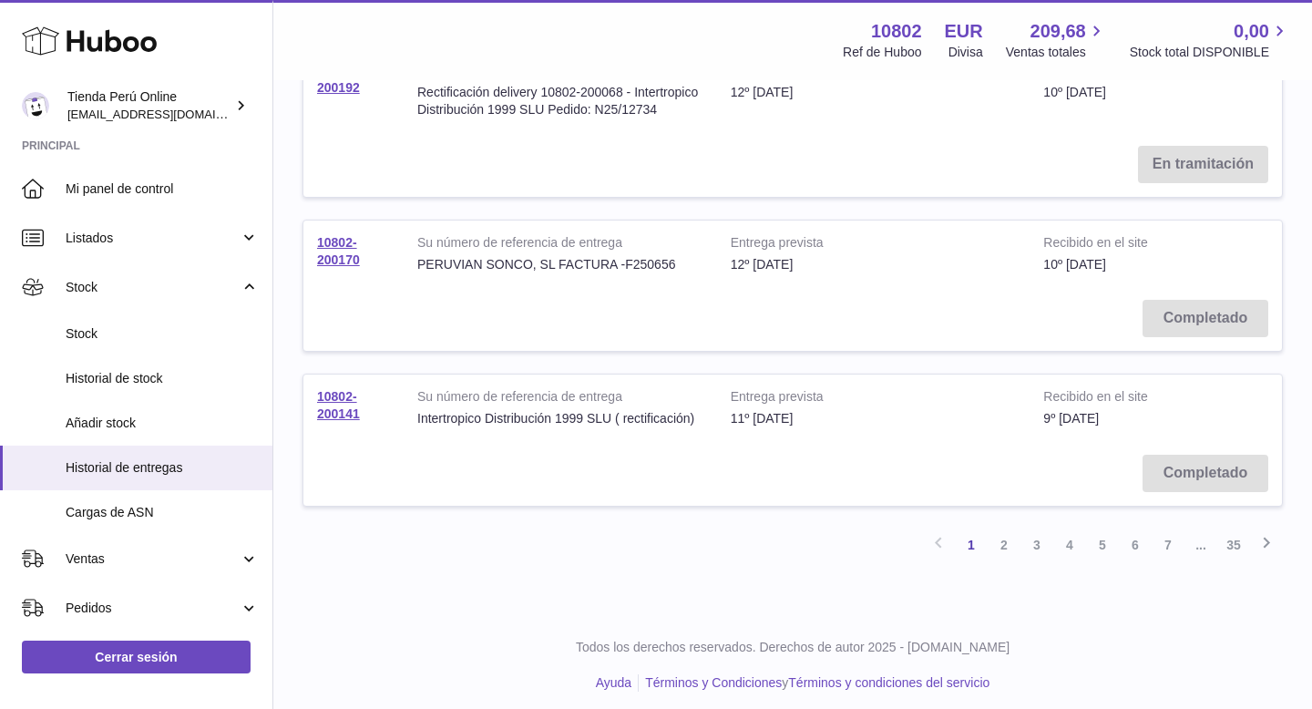
scroll to position [1428, 0]
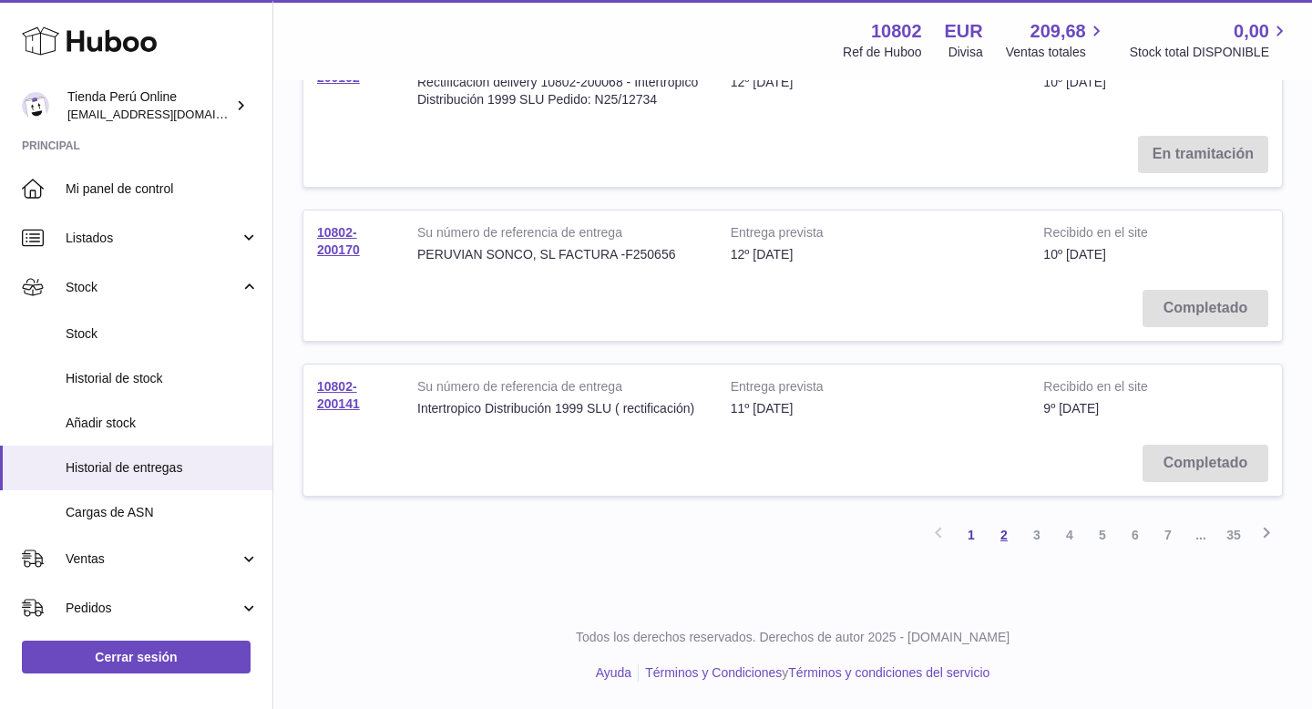
click at [1008, 538] on link "2" at bounding box center [1004, 534] width 33 height 33
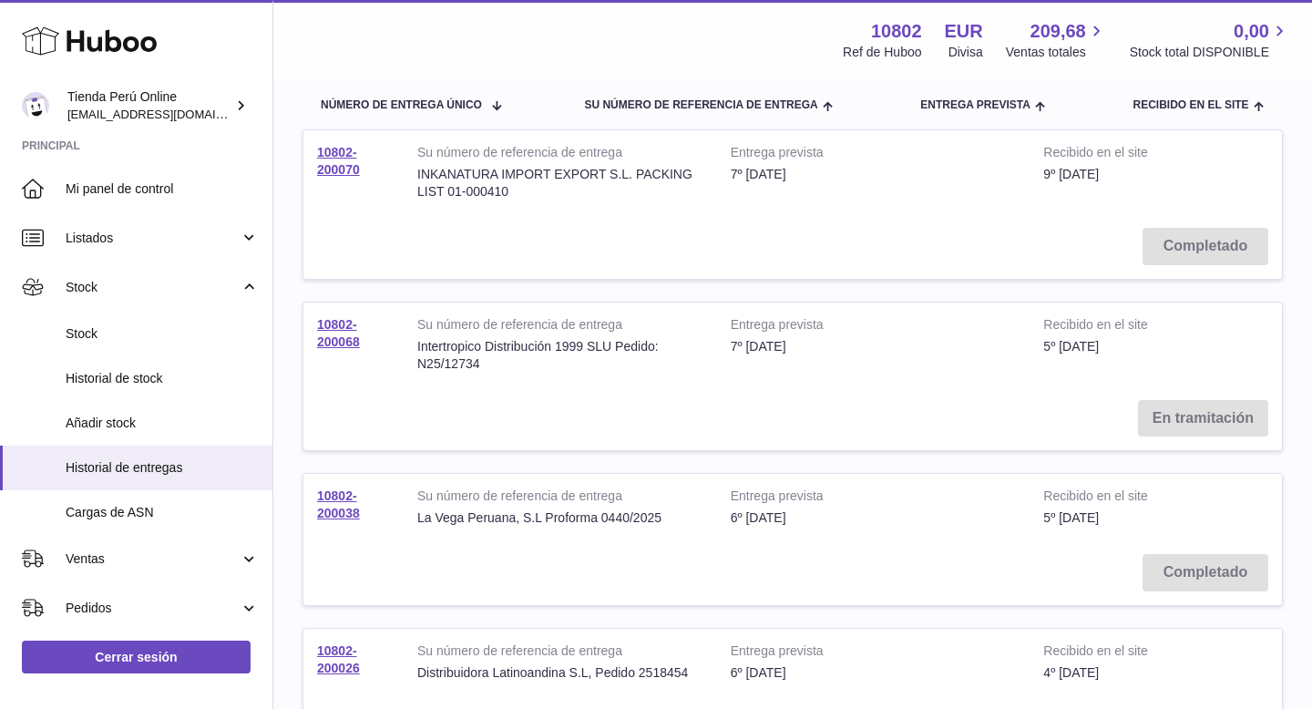
scroll to position [165, 0]
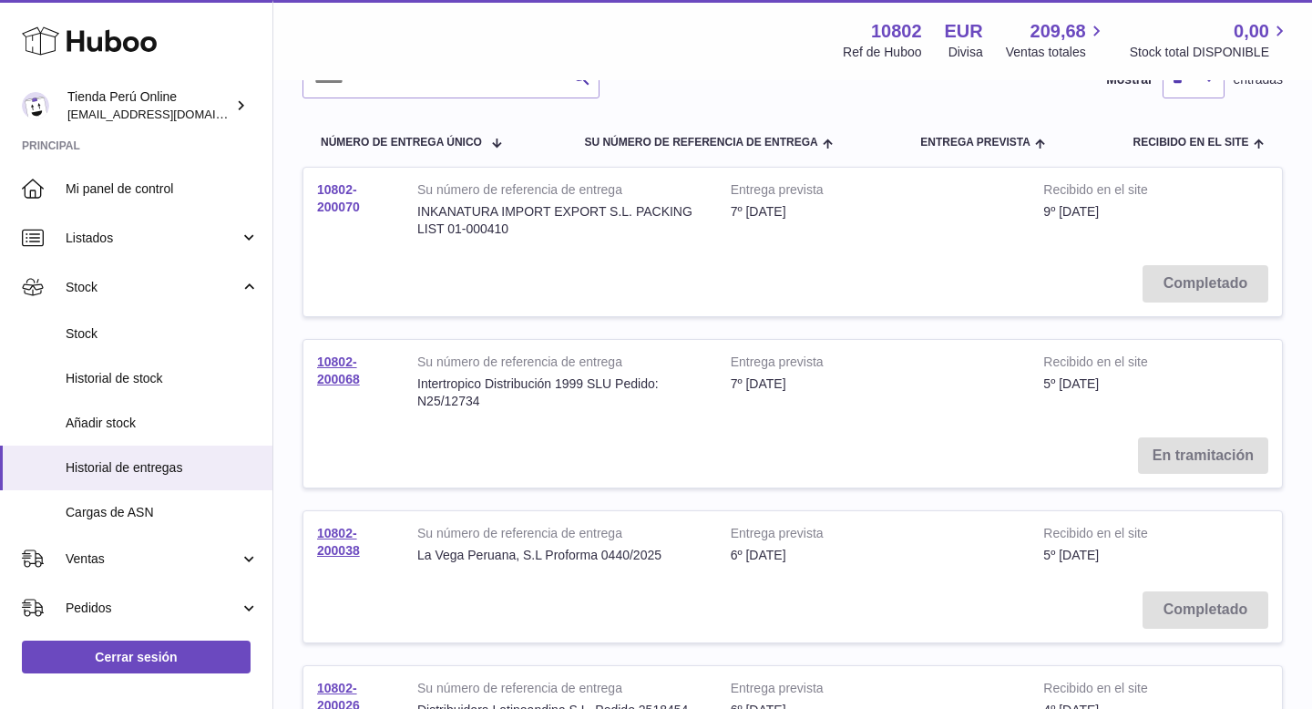
click at [342, 200] on link "10802-200070" at bounding box center [338, 198] width 43 height 32
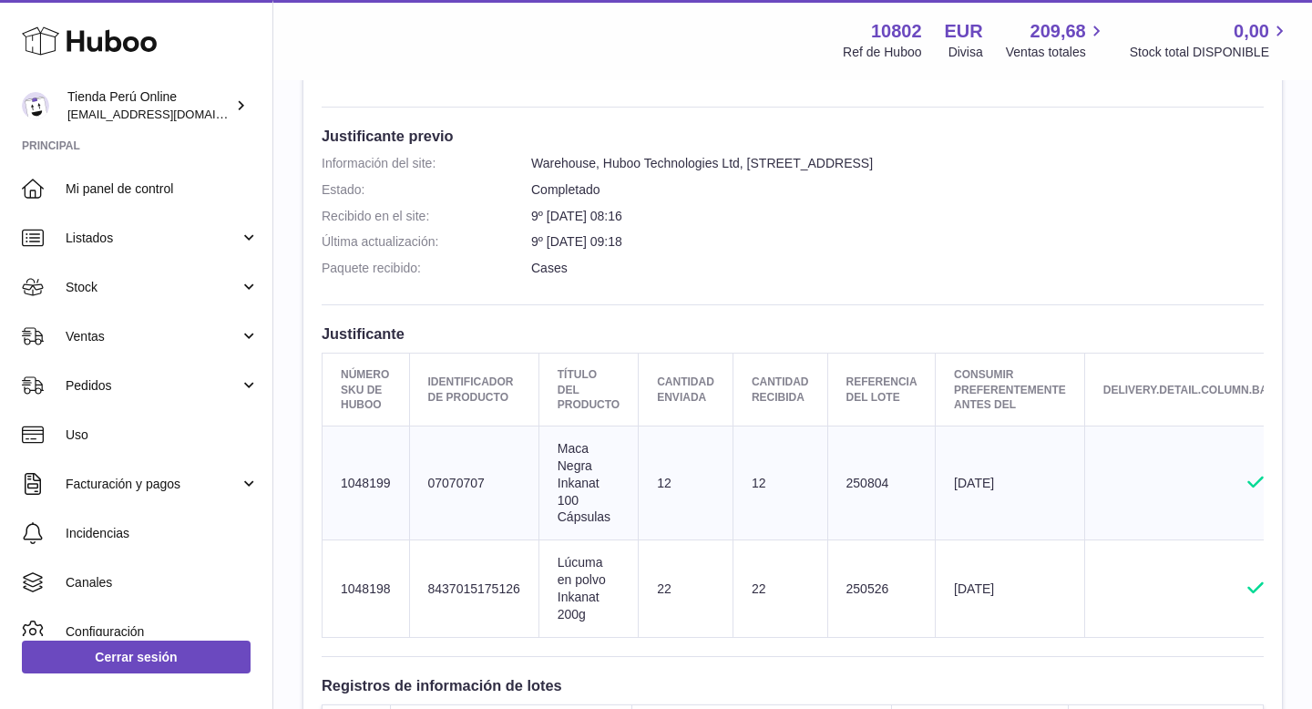
scroll to position [444, 0]
